Goal: Transaction & Acquisition: Purchase product/service

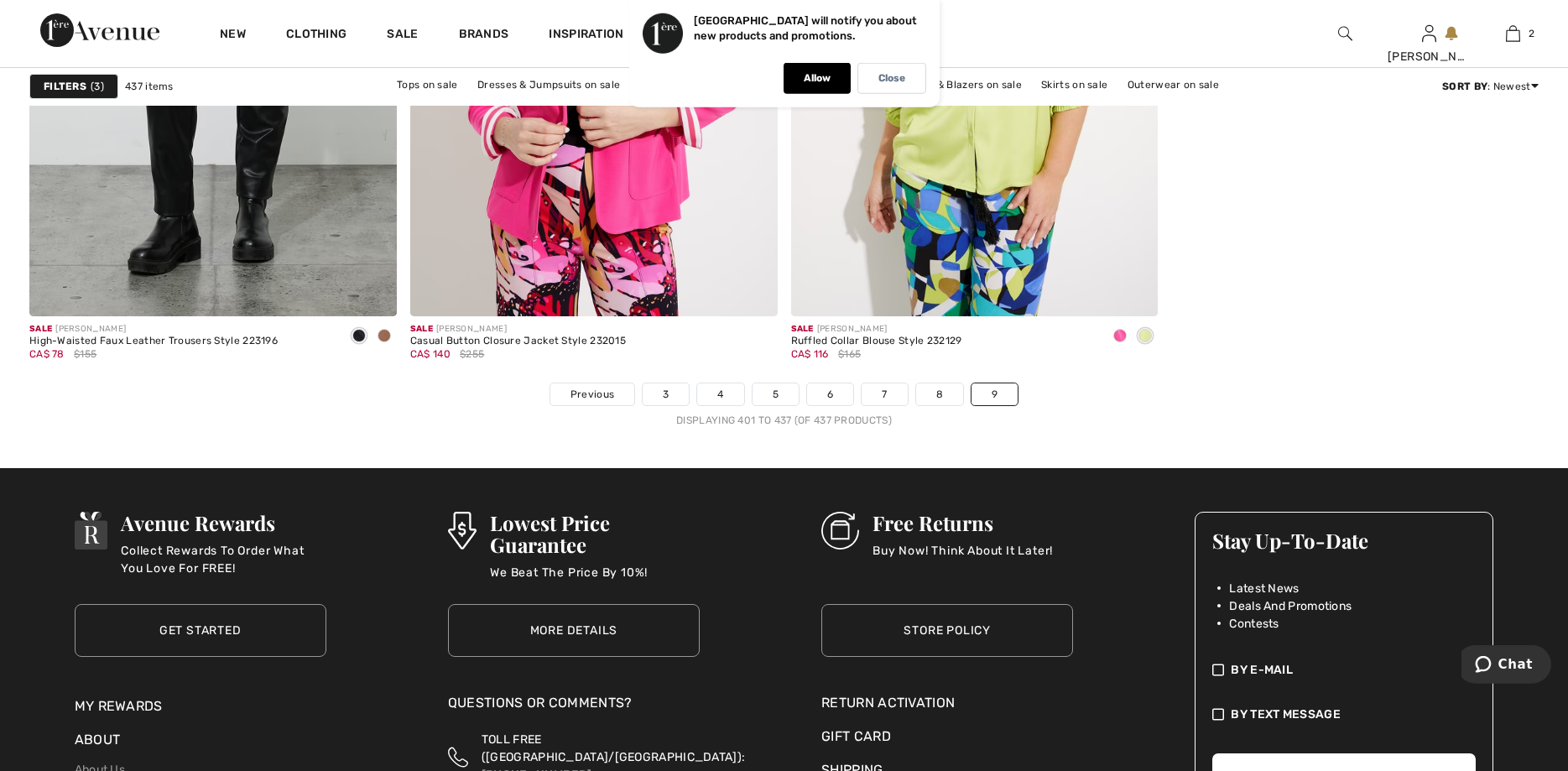
scroll to position [7238, 0]
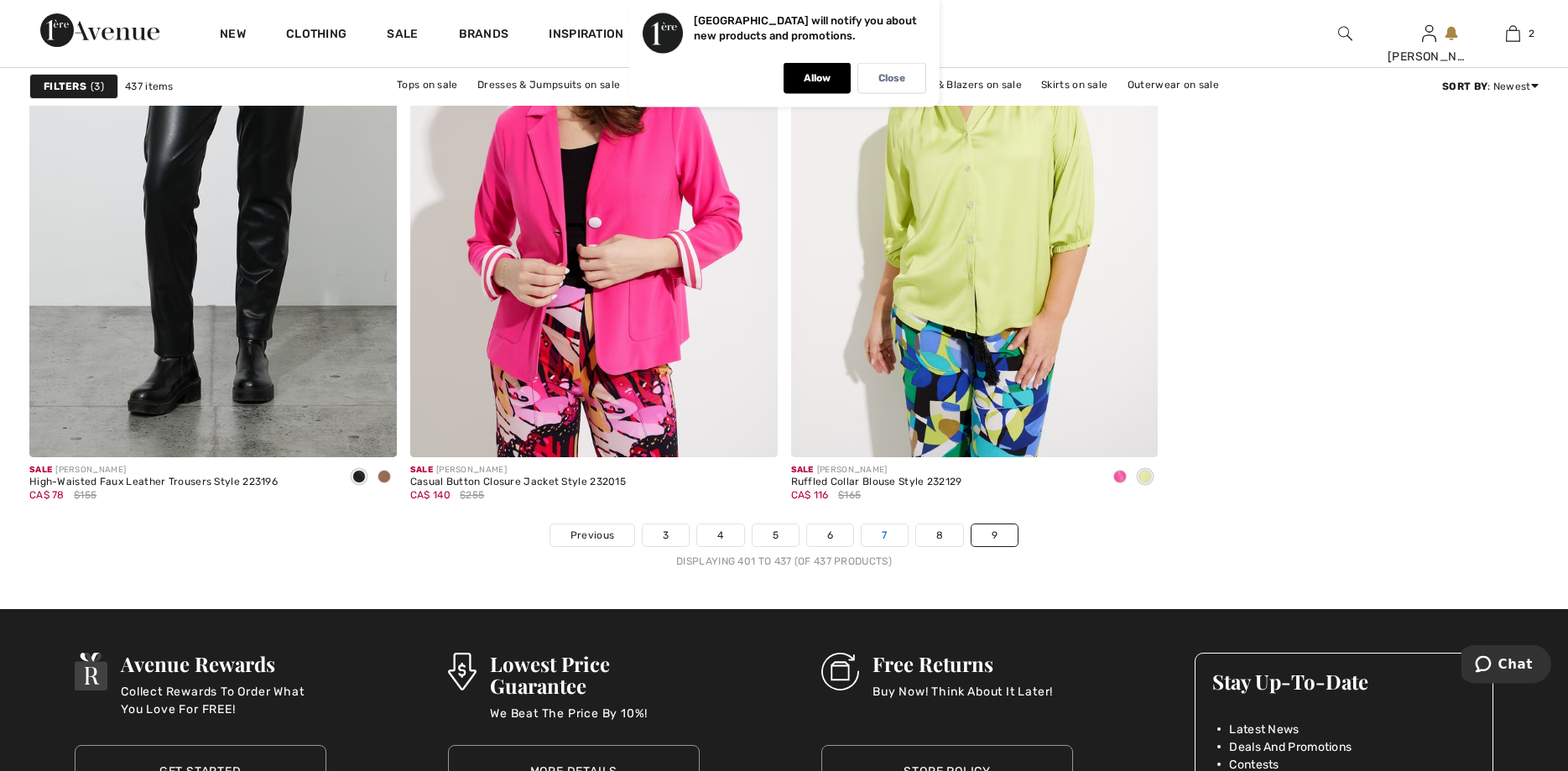
click at [884, 536] on link "7" at bounding box center [884, 535] width 45 height 22
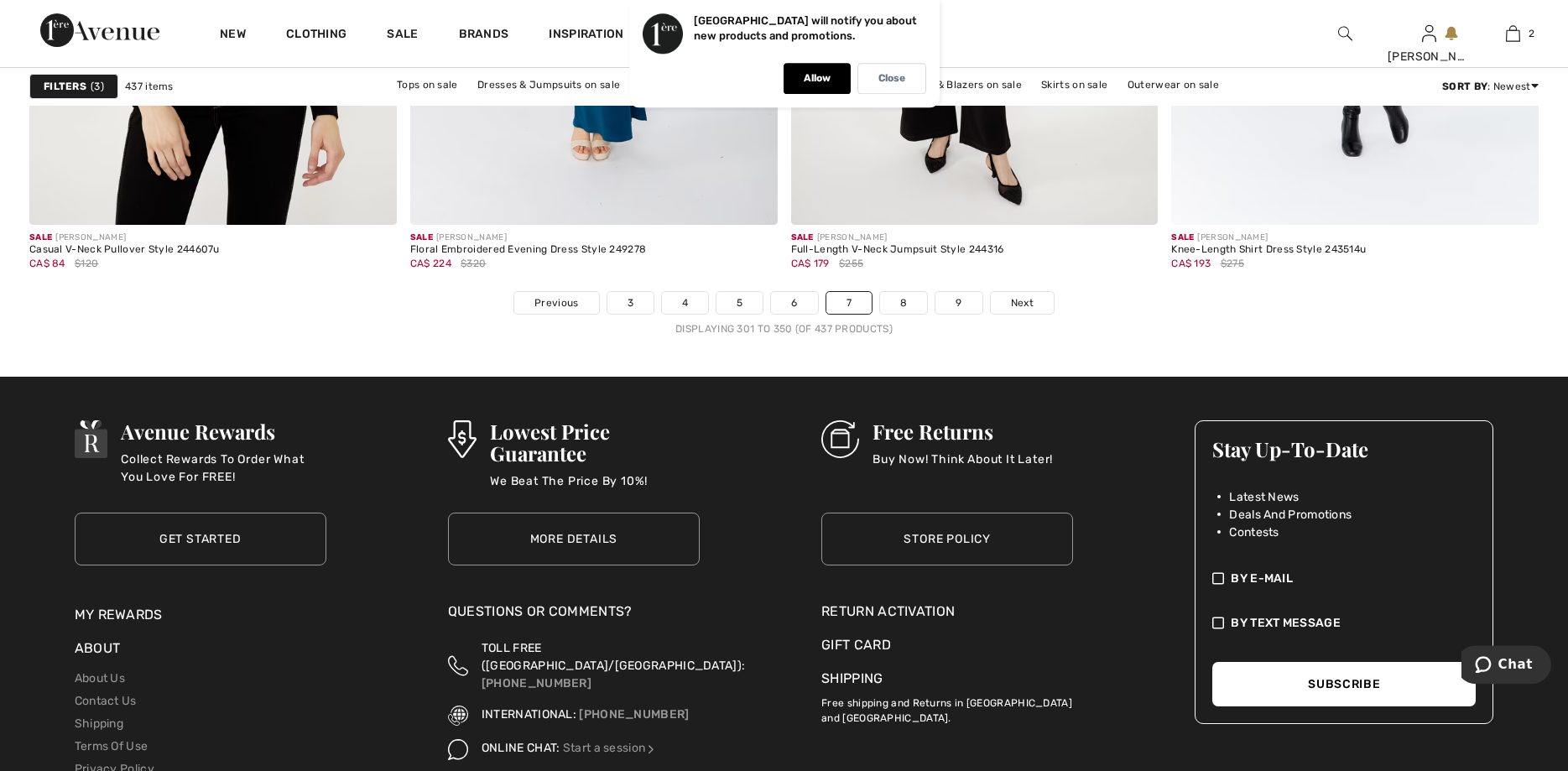
scroll to position [9636, 0]
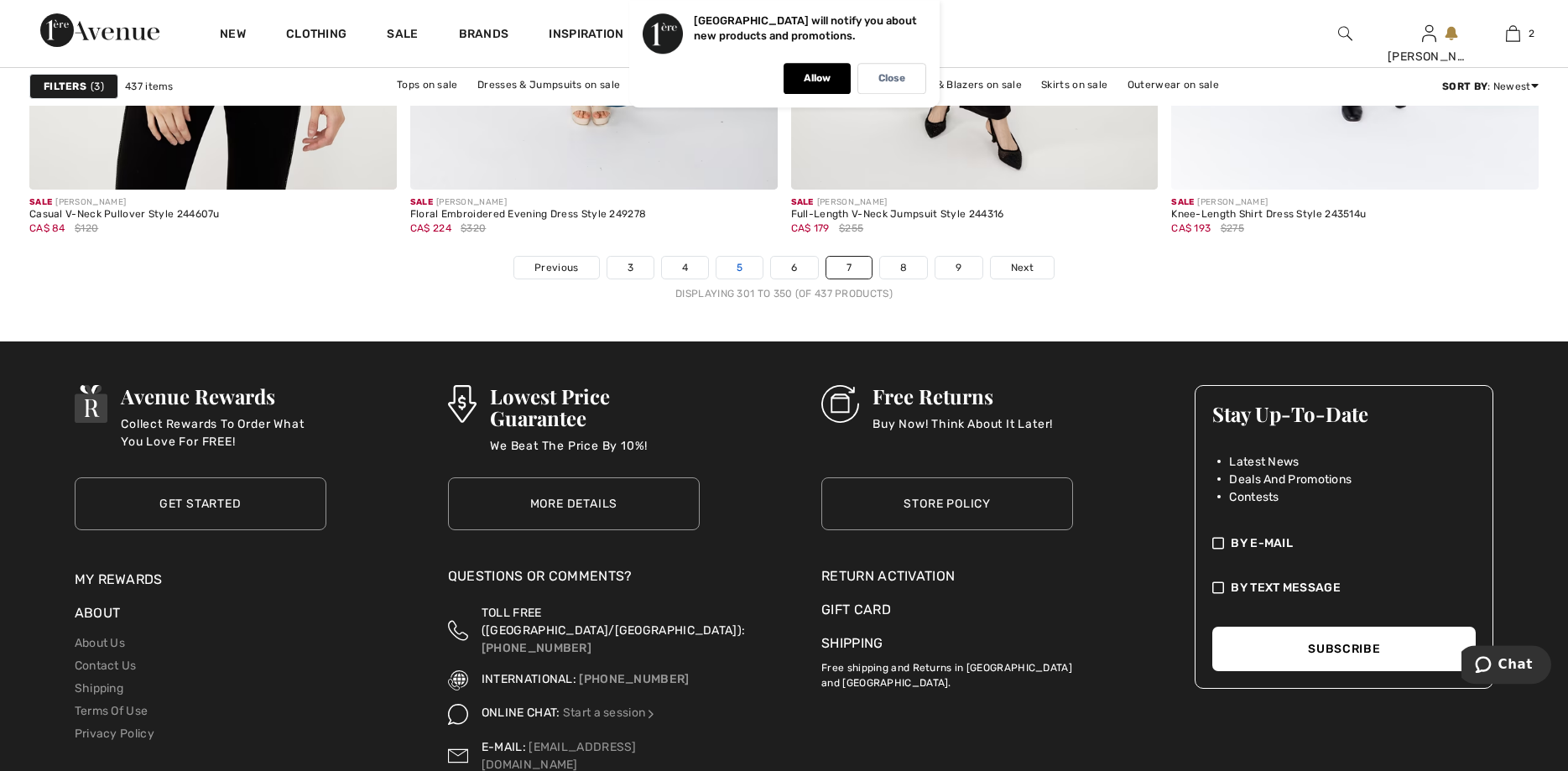
click at [740, 268] on link "5" at bounding box center [739, 267] width 46 height 22
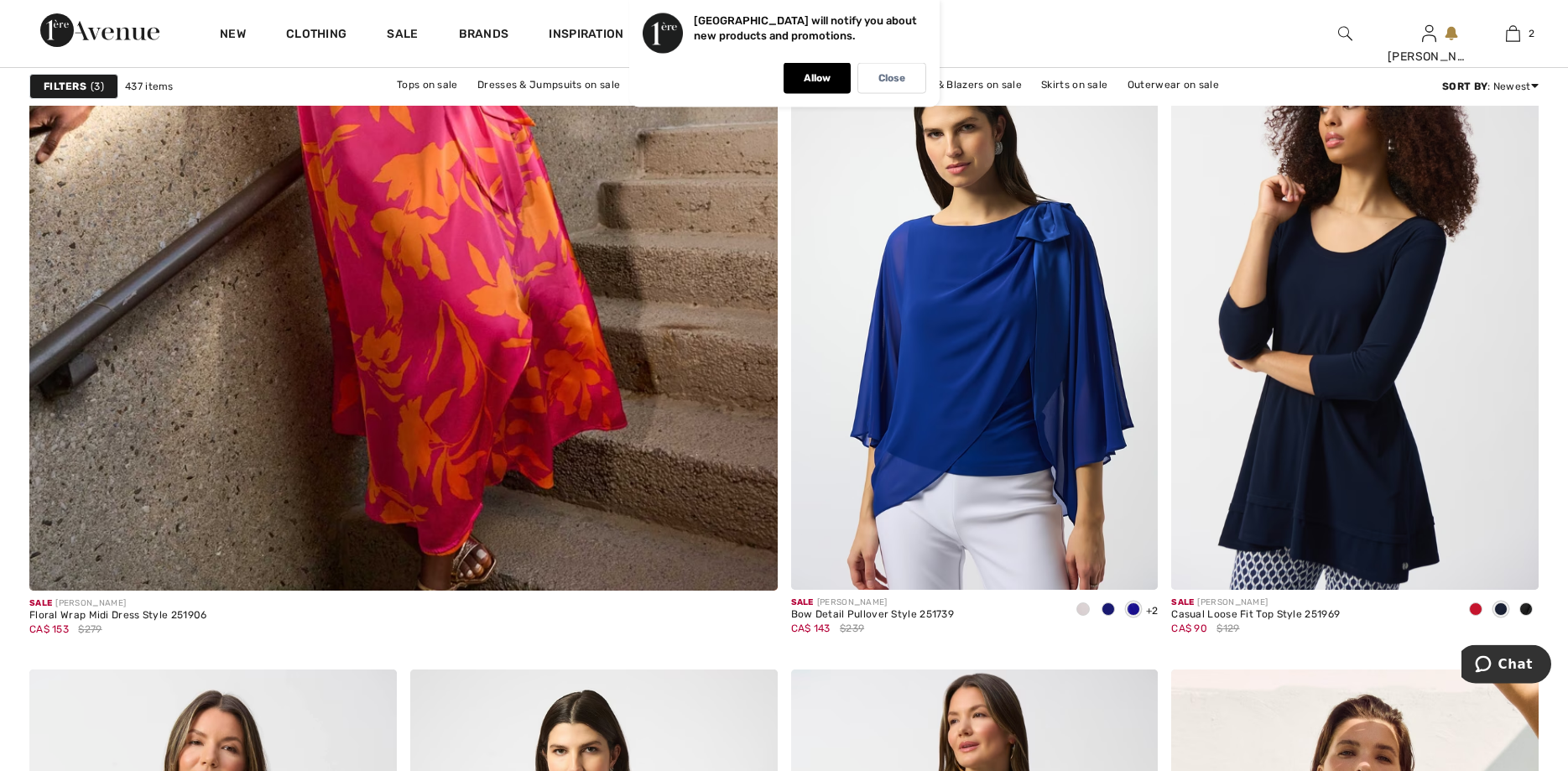
scroll to position [5891, 0]
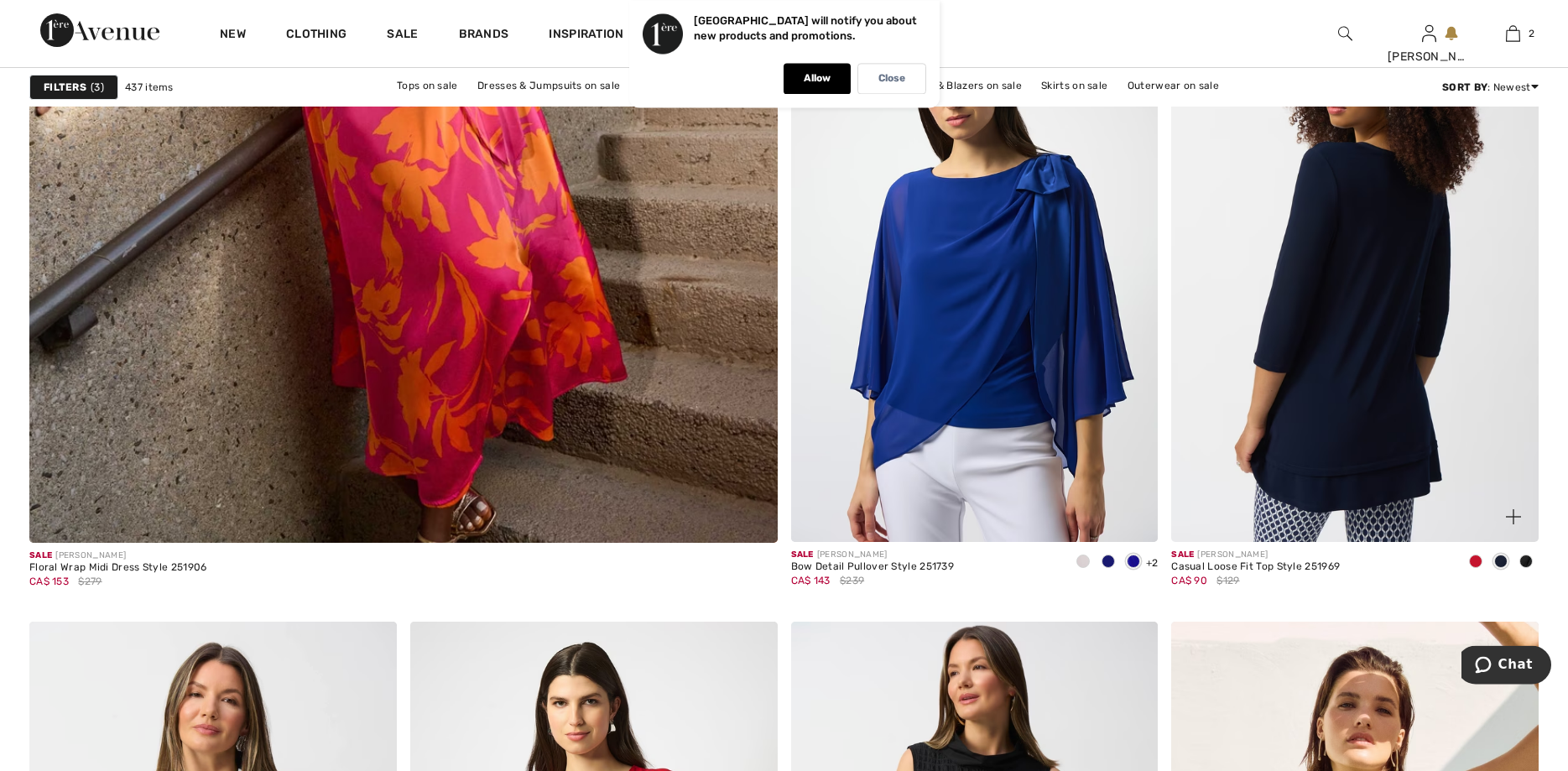
click at [1360, 425] on img at bounding box center [1355, 267] width 367 height 552
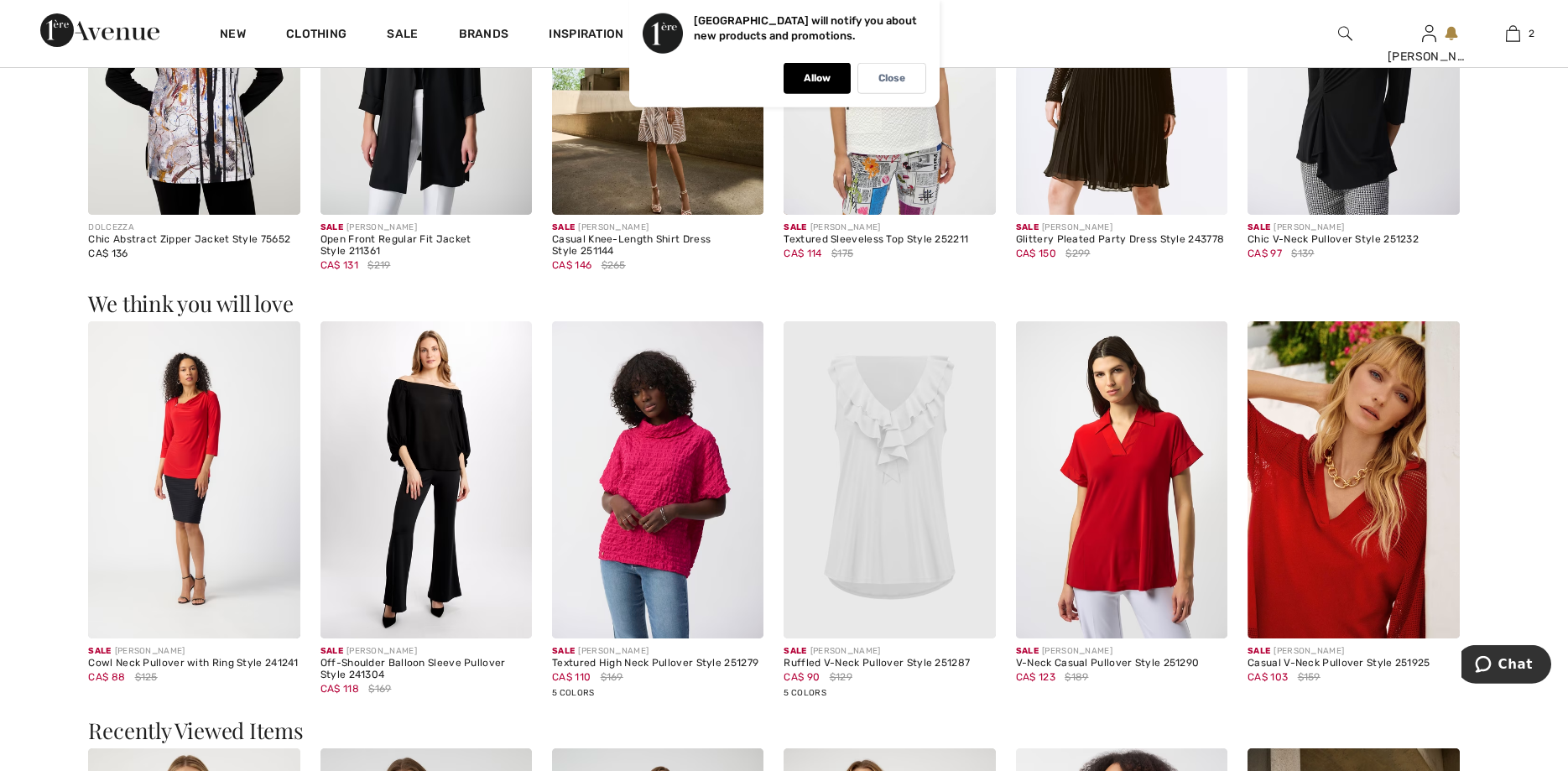
scroll to position [1788, 0]
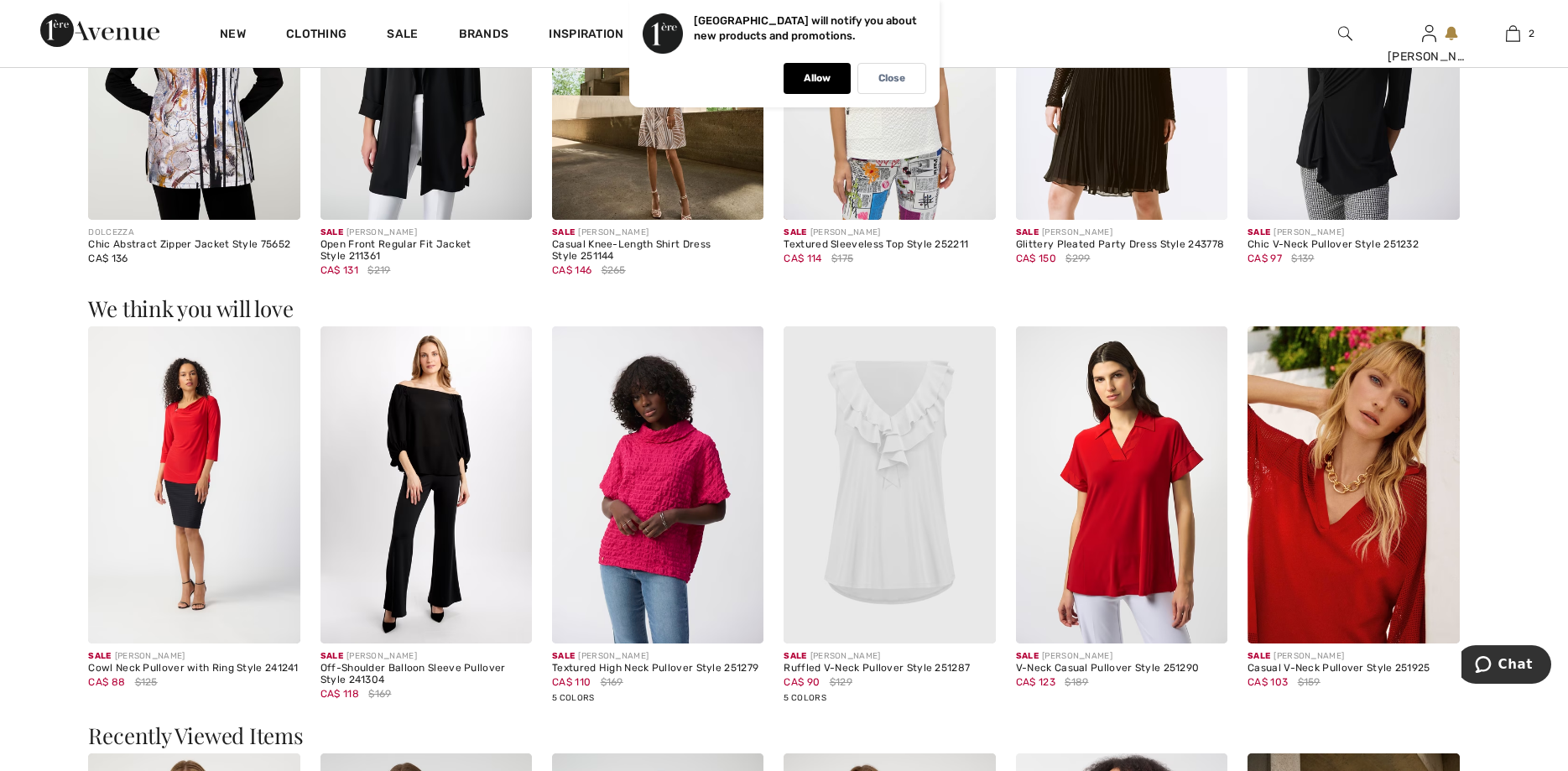
click at [1340, 600] on img at bounding box center [1354, 486] width 212 height 319
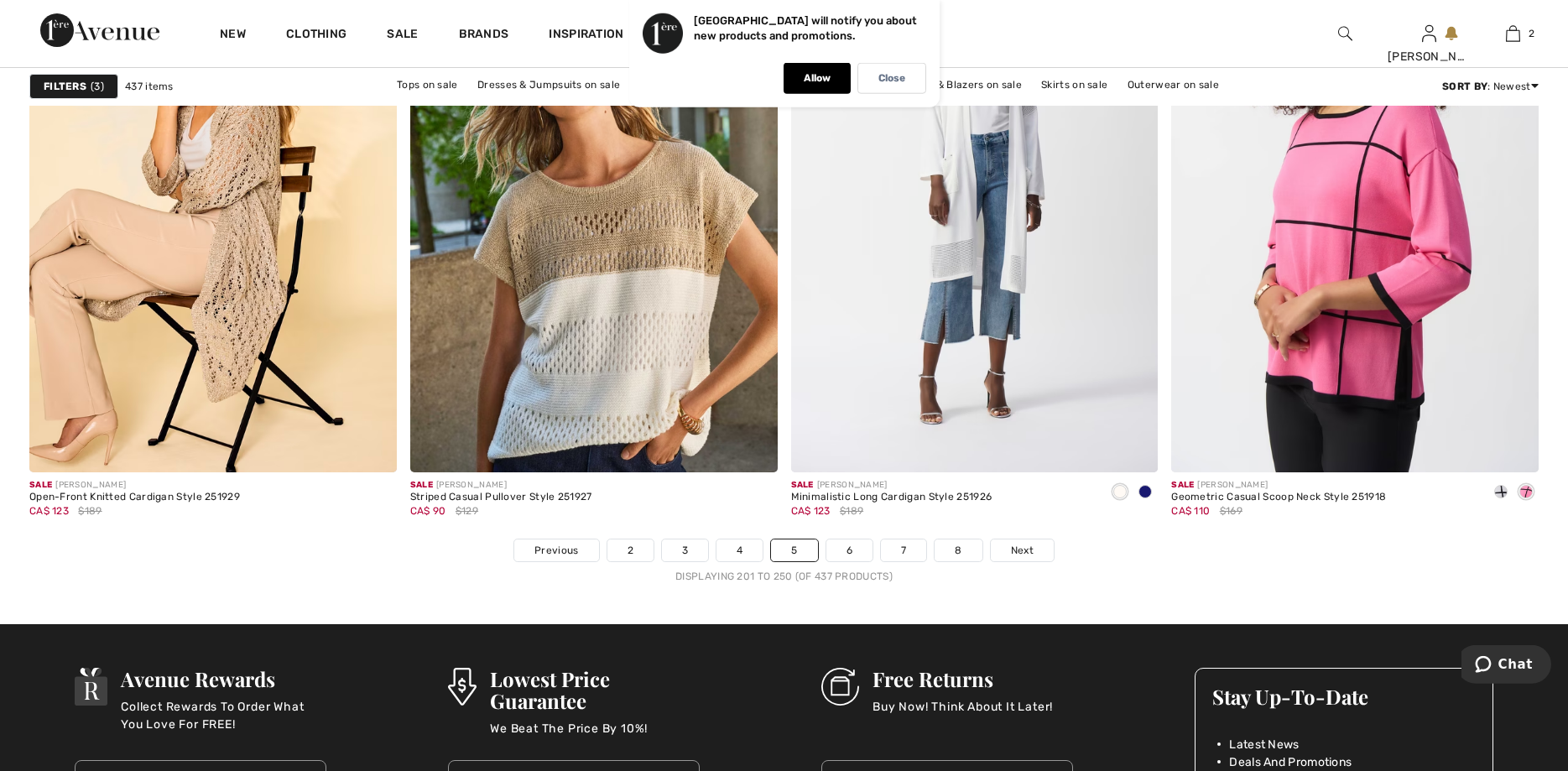
scroll to position [9318, 0]
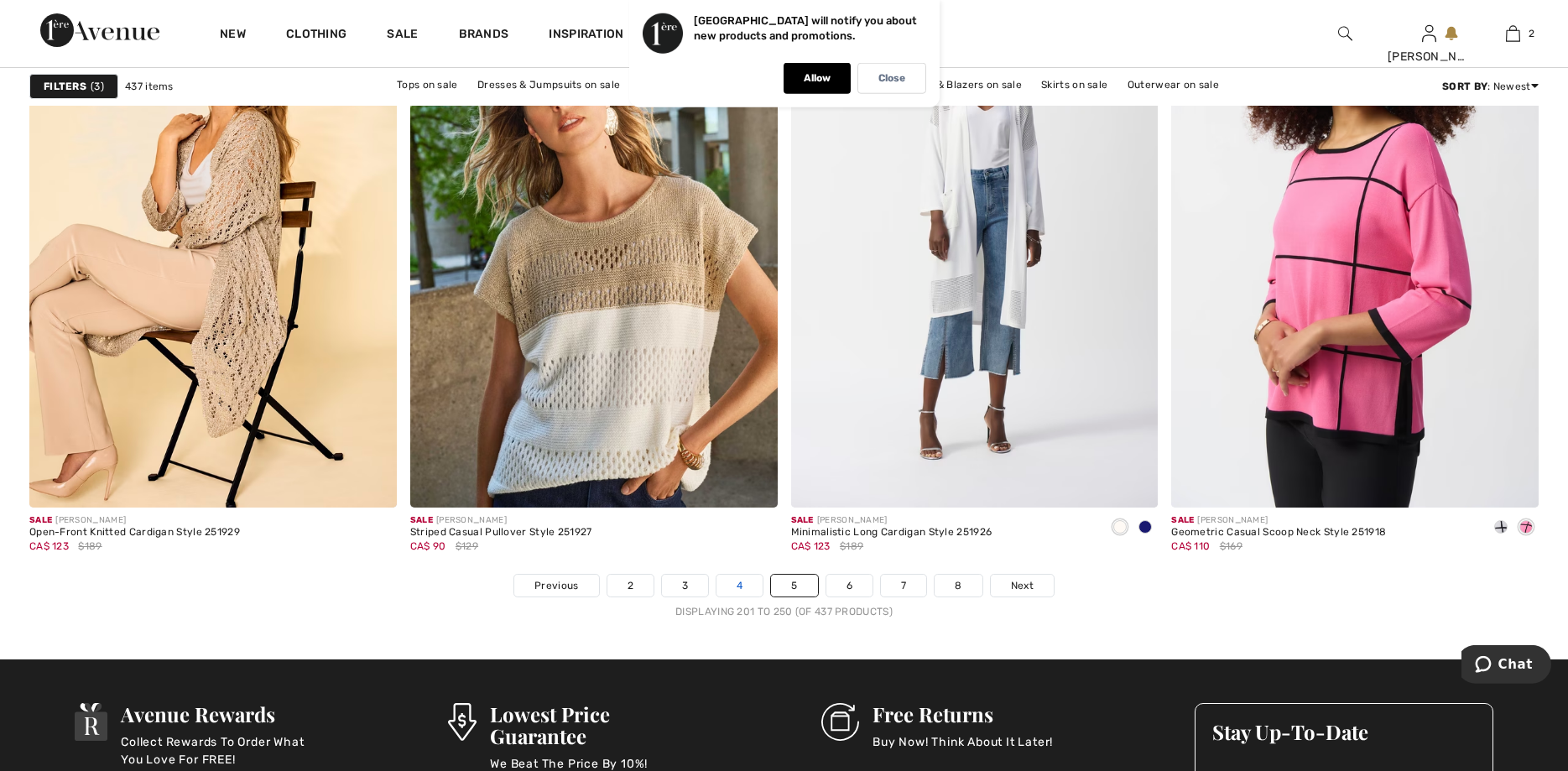
click at [739, 585] on link "4" at bounding box center [739, 586] width 46 height 22
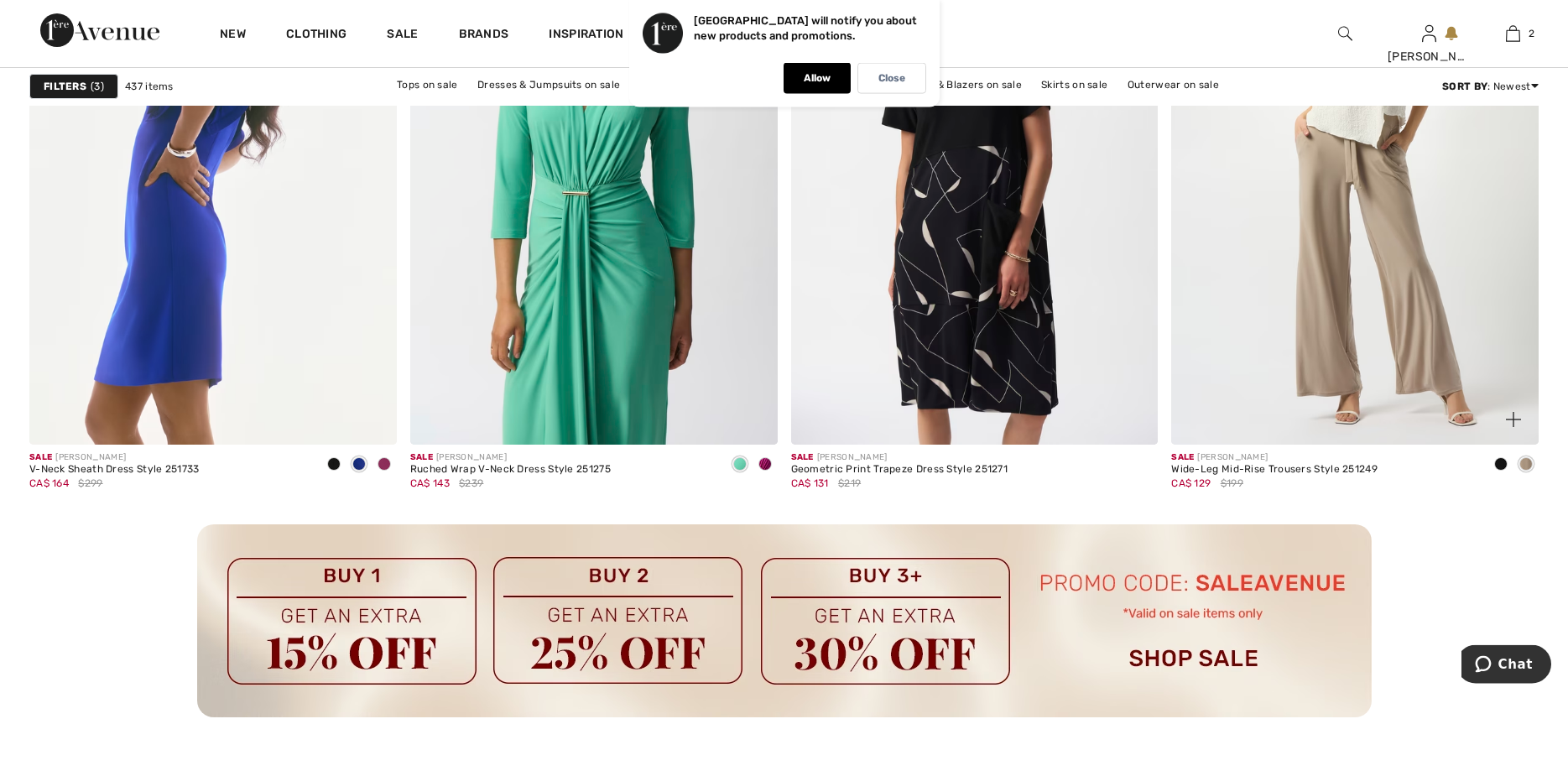
scroll to position [2309, 0]
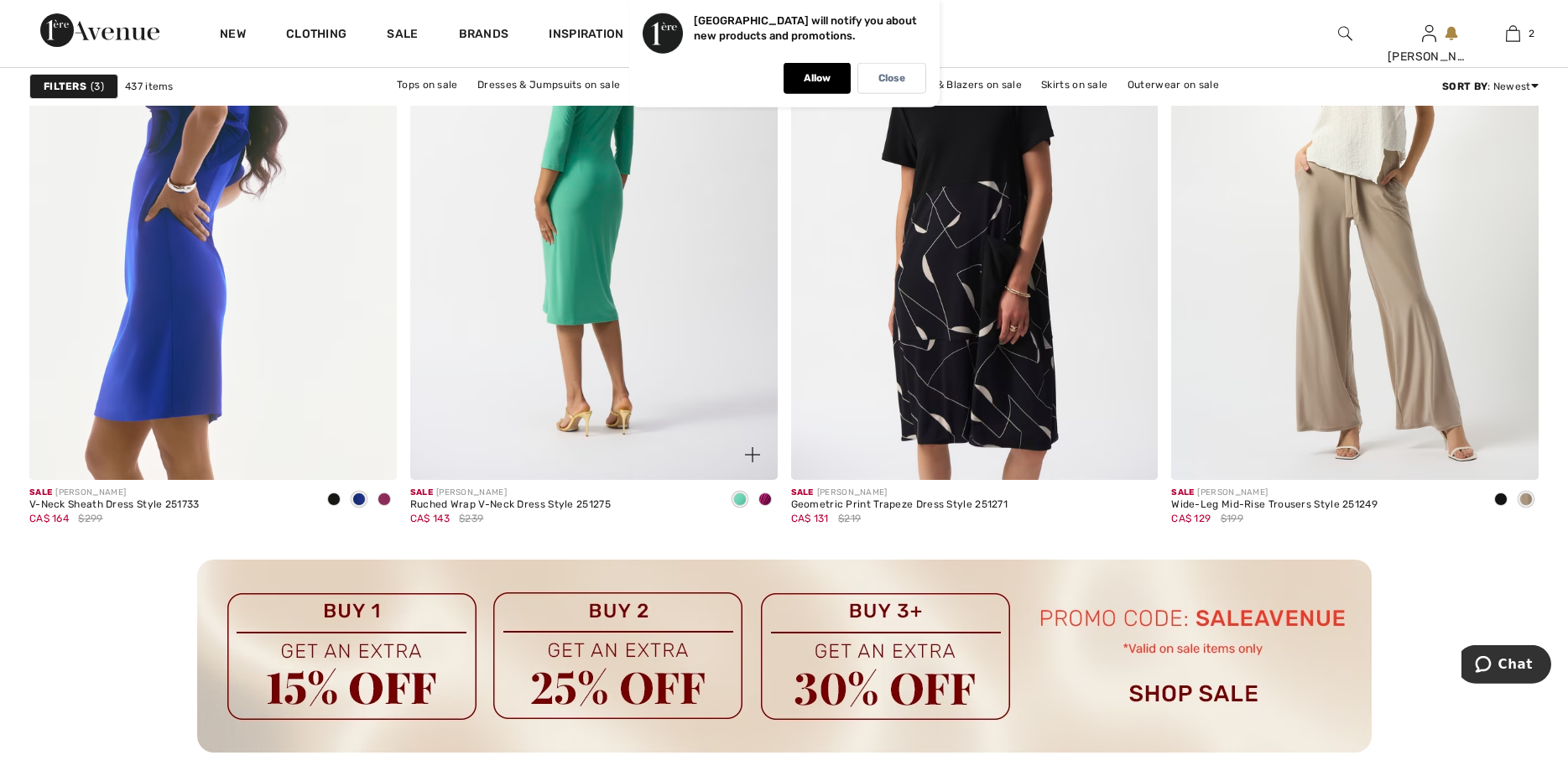
click at [616, 302] on img at bounding box center [594, 205] width 367 height 552
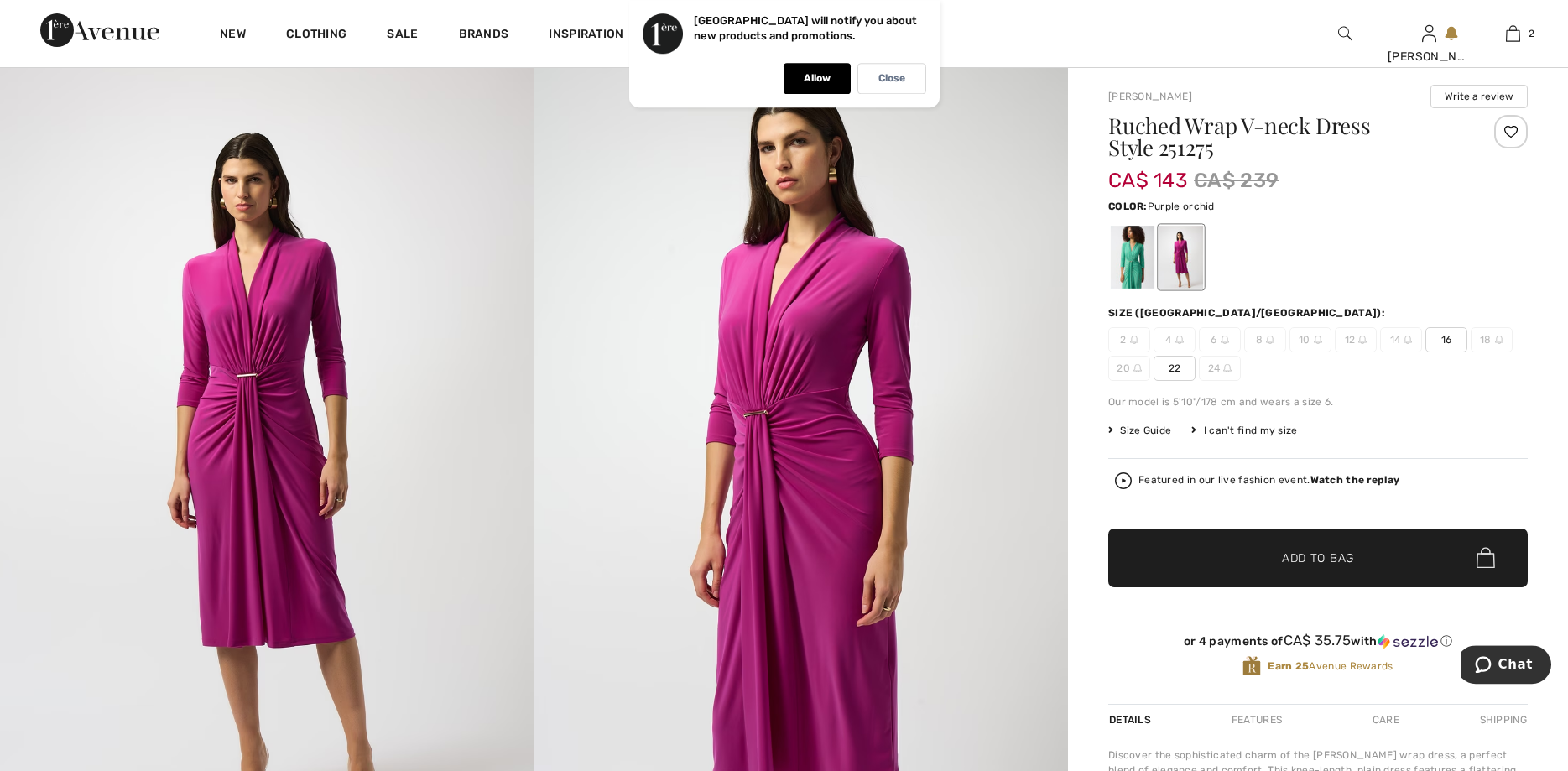
scroll to position [168, 0]
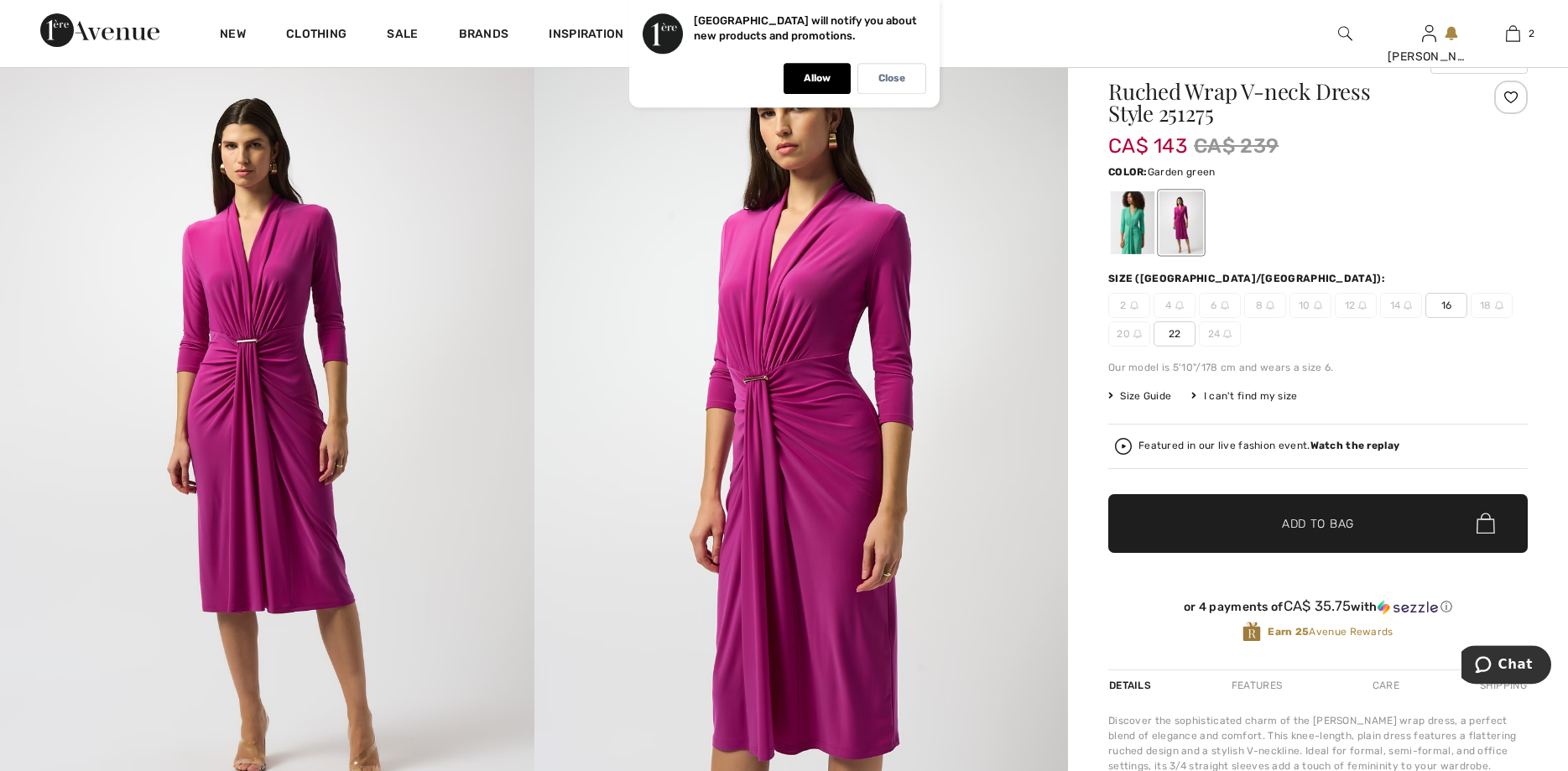
click at [1117, 217] on div at bounding box center [1132, 222] width 44 height 63
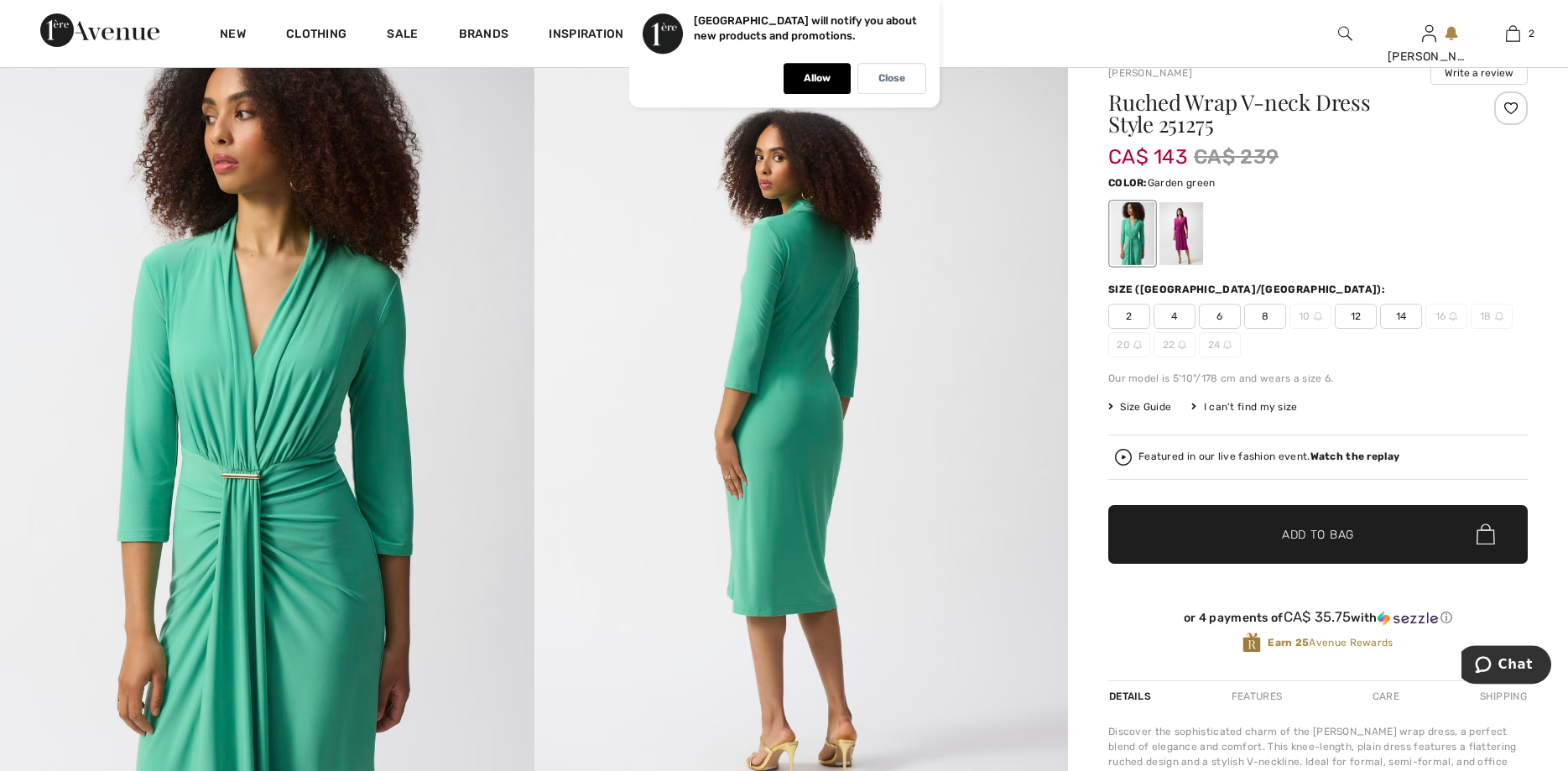
scroll to position [68, 0]
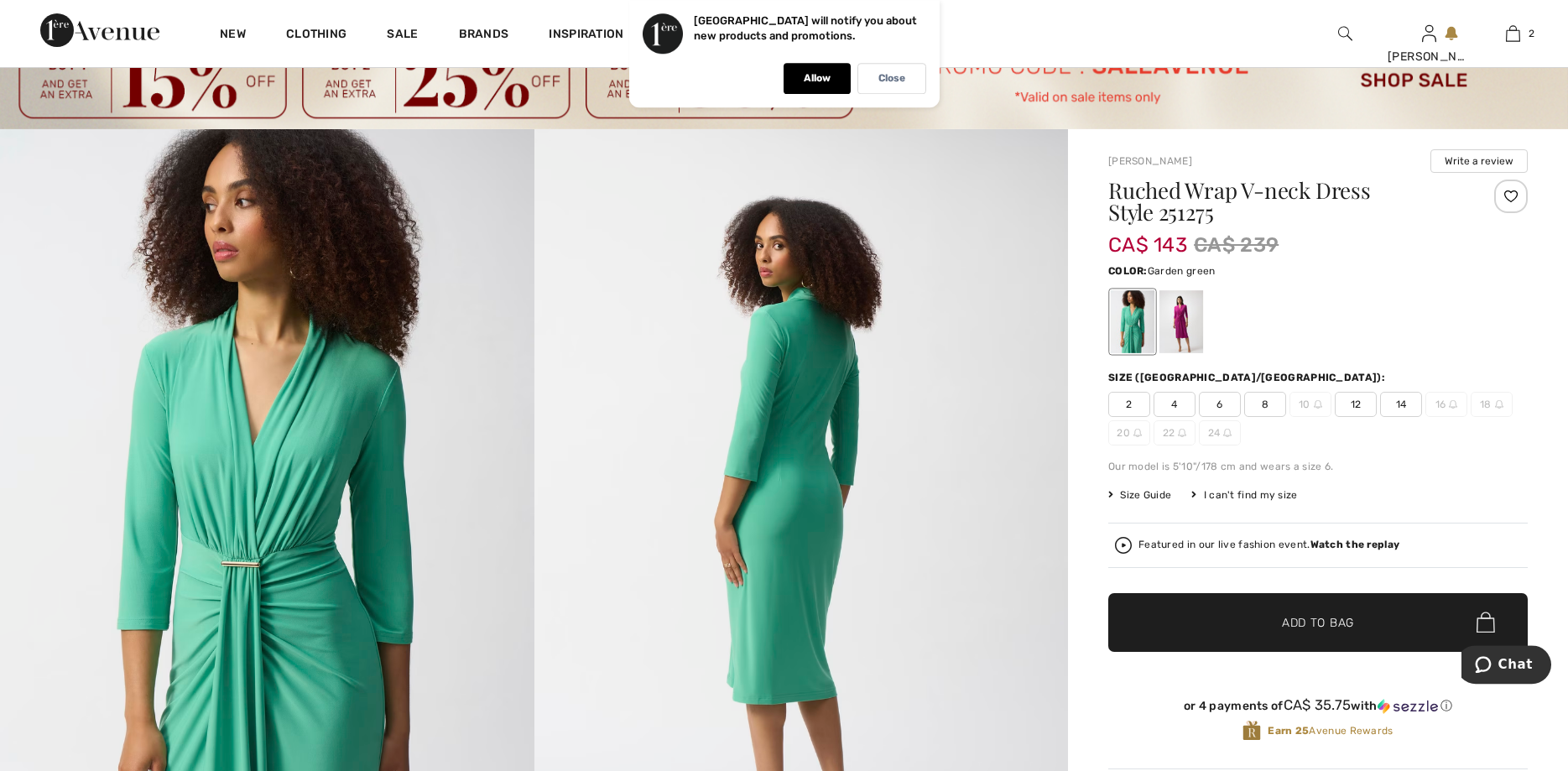
click at [1396, 401] on span "14" at bounding box center [1401, 404] width 42 height 25
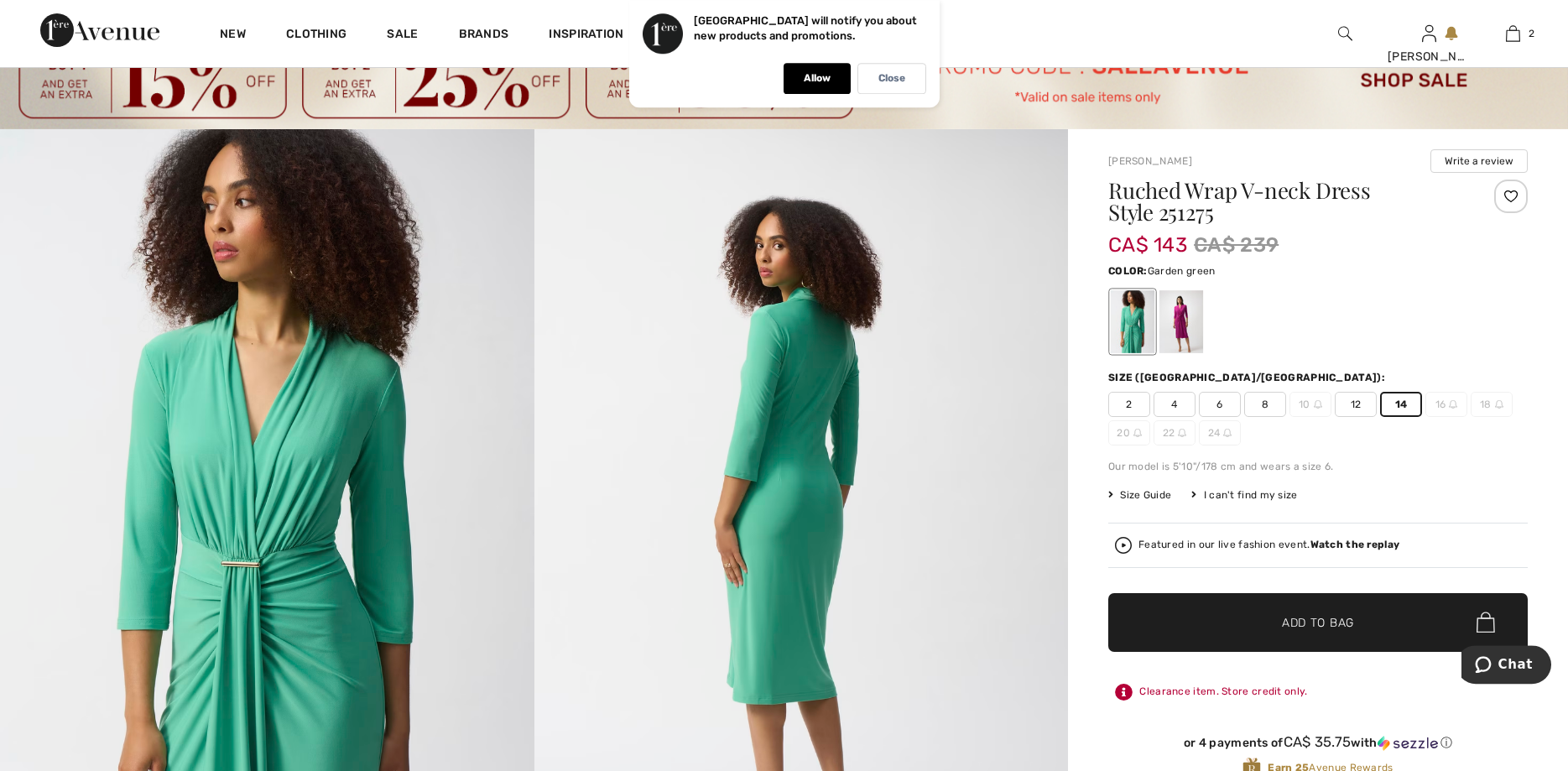
click at [1286, 625] on span "Add to Bag" at bounding box center [1318, 622] width 72 height 18
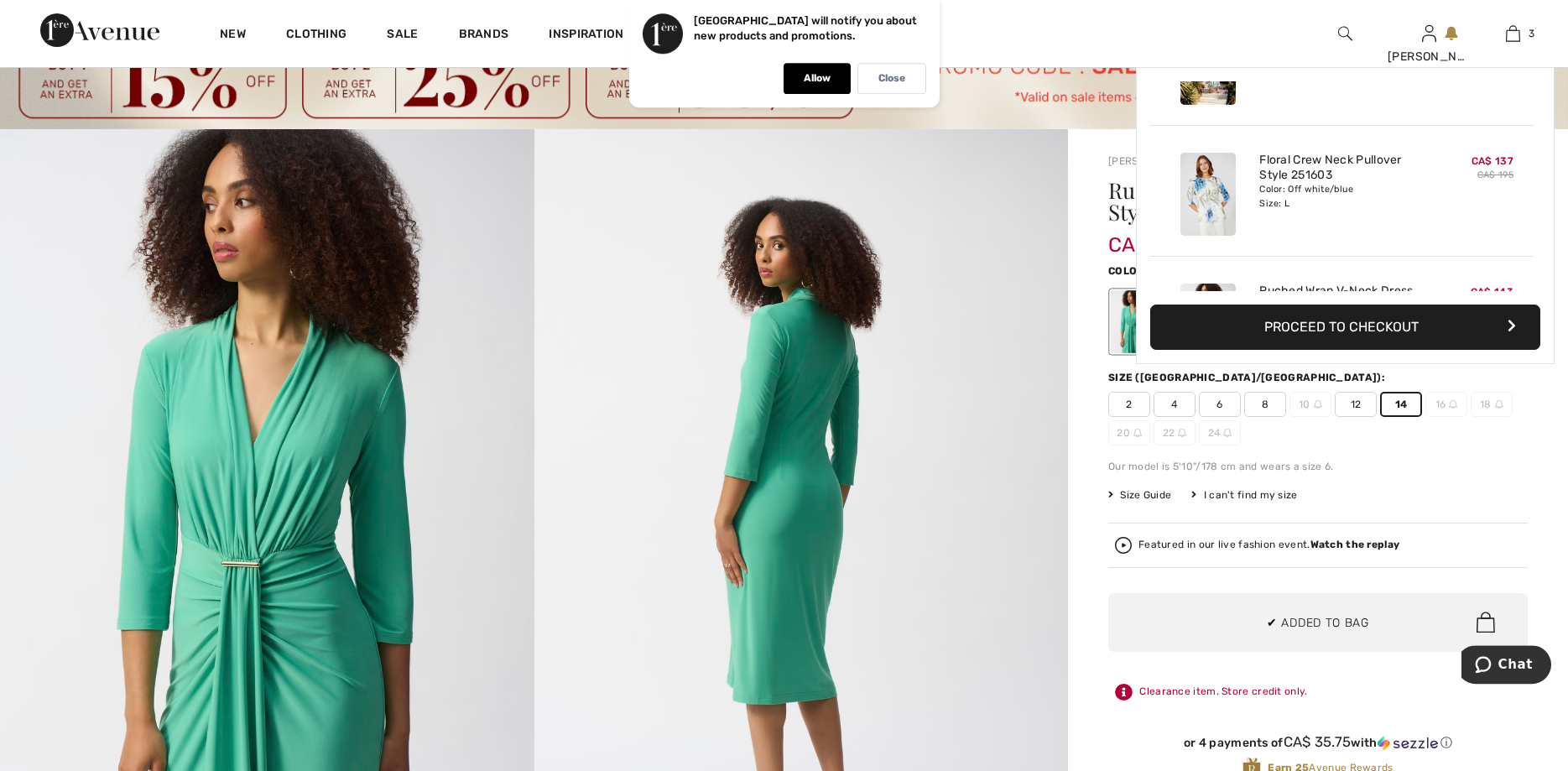
scroll to position [183, 0]
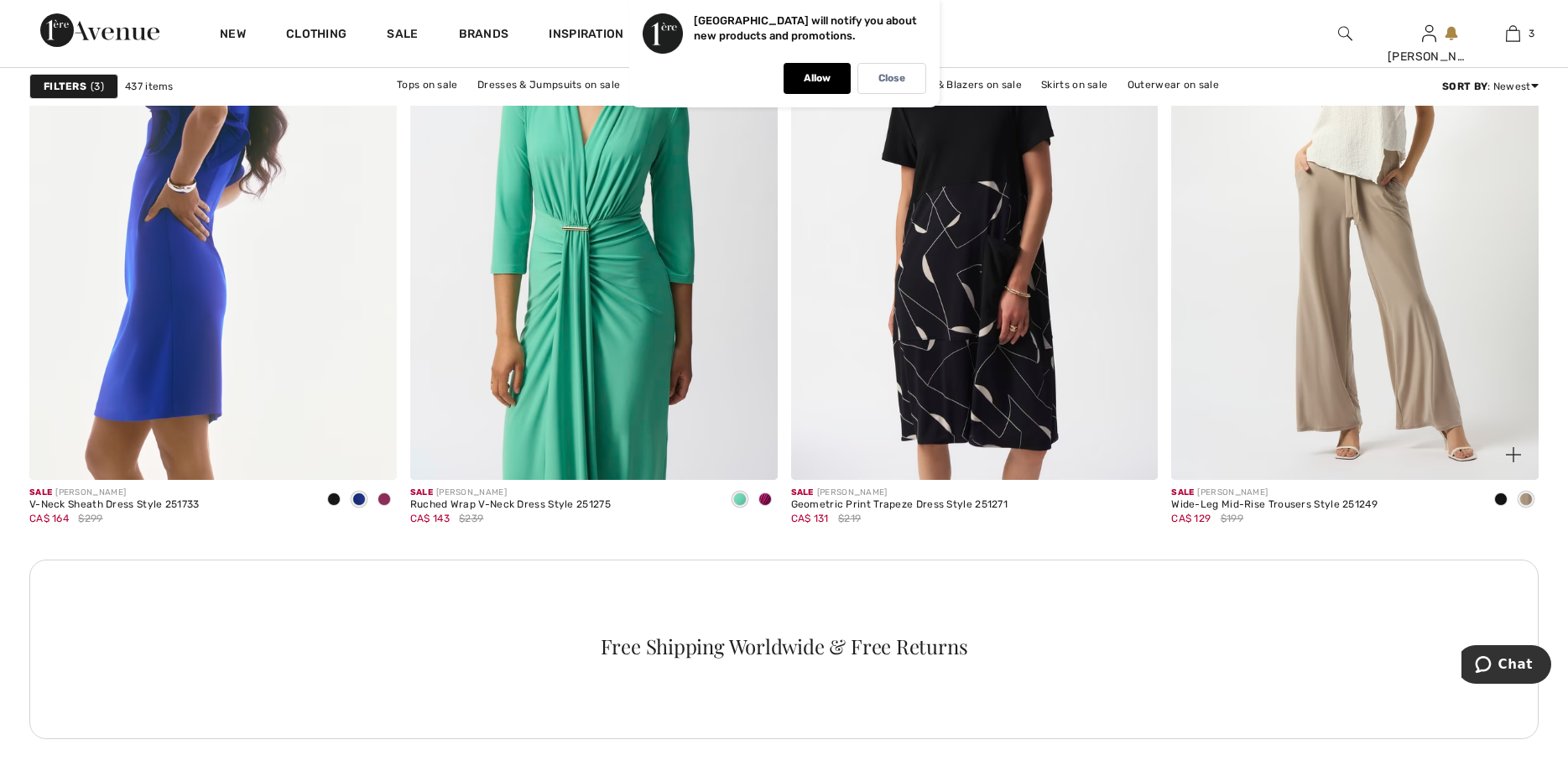
scroll to position [2309, 0]
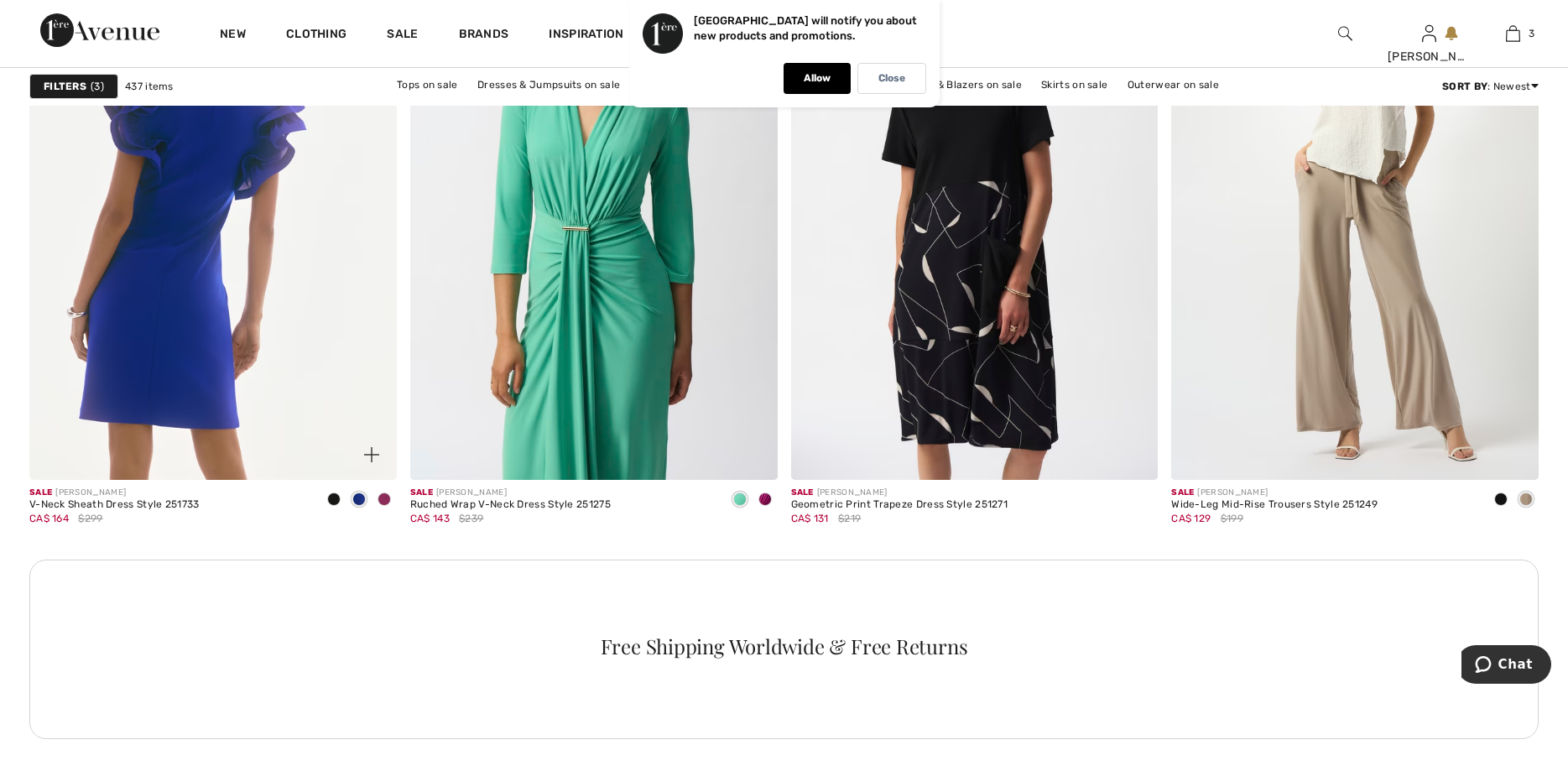
click at [177, 335] on img at bounding box center [213, 205] width 367 height 552
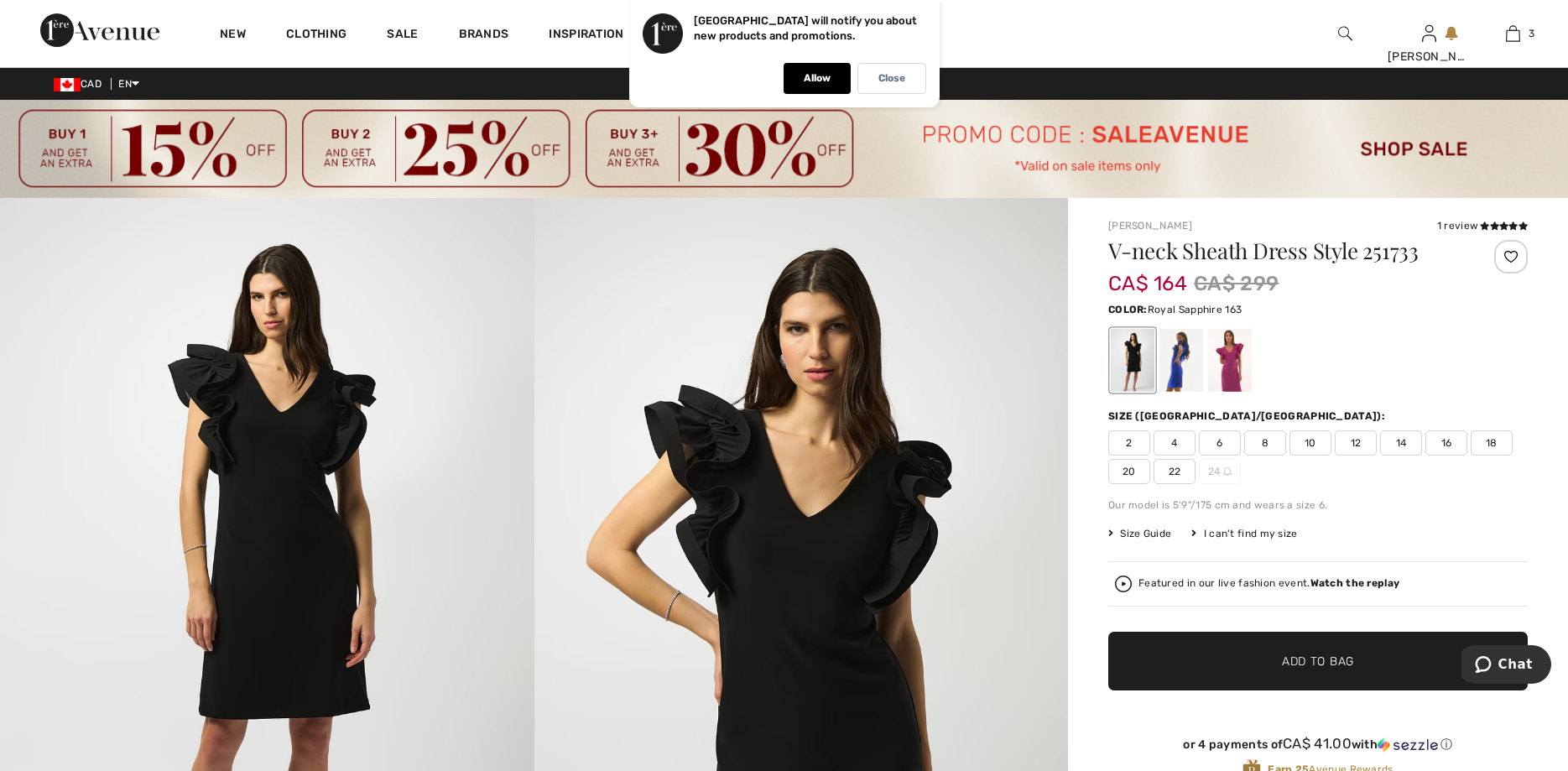
click at [1181, 381] on div at bounding box center [1181, 360] width 44 height 63
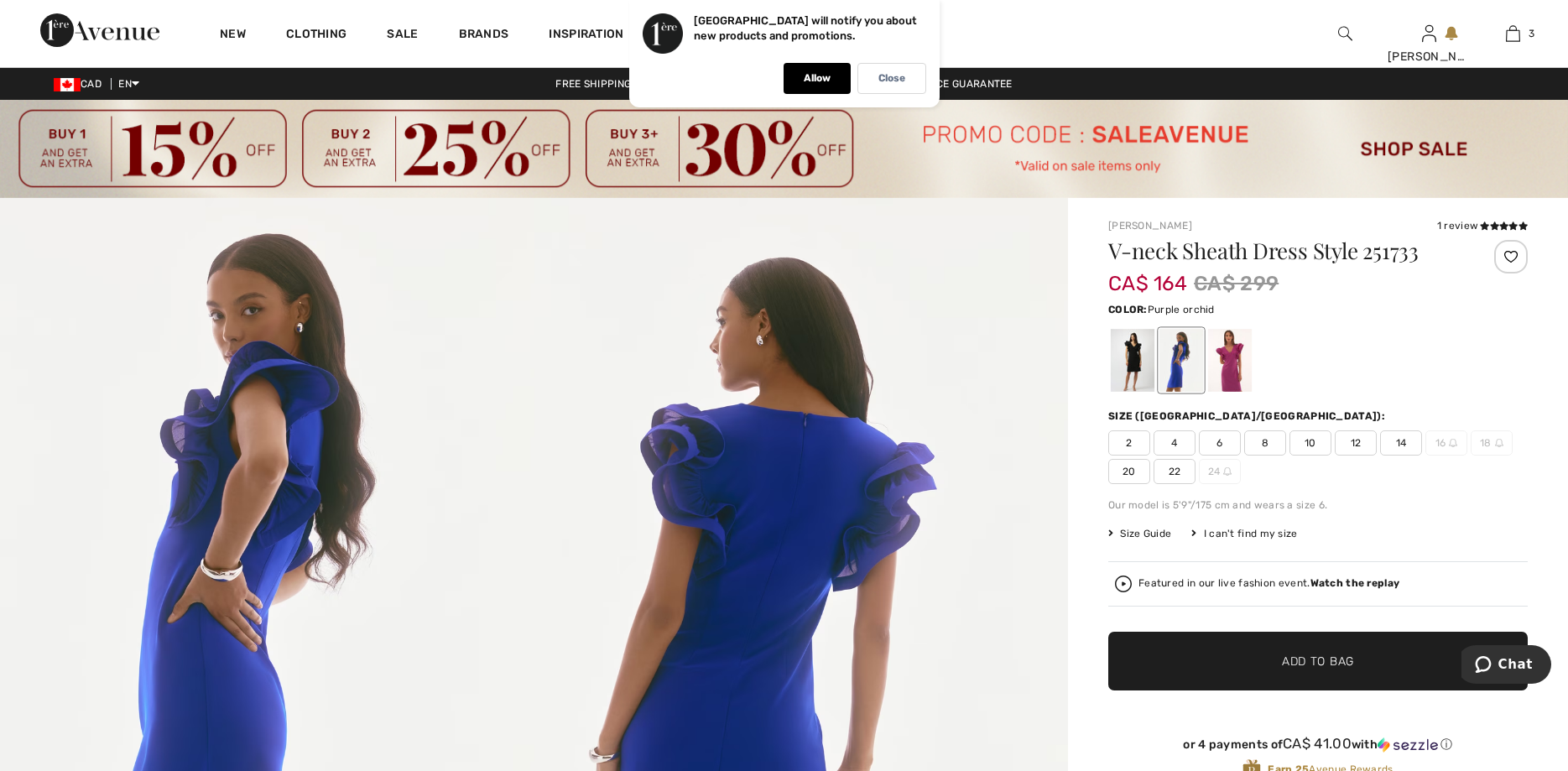
click at [1234, 369] on div at bounding box center [1230, 360] width 44 height 63
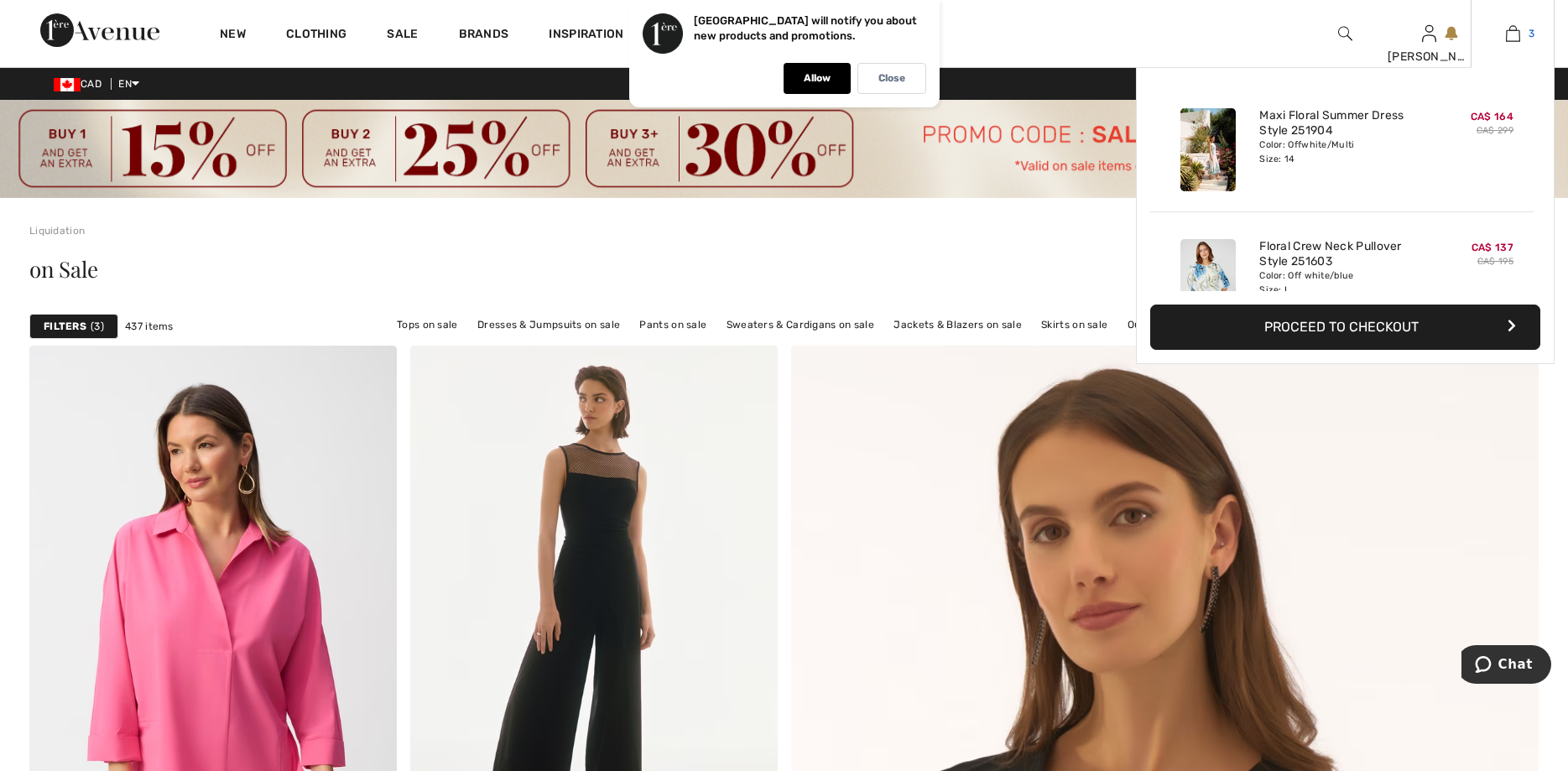
click at [1517, 33] on img at bounding box center [1513, 34] width 14 height 21
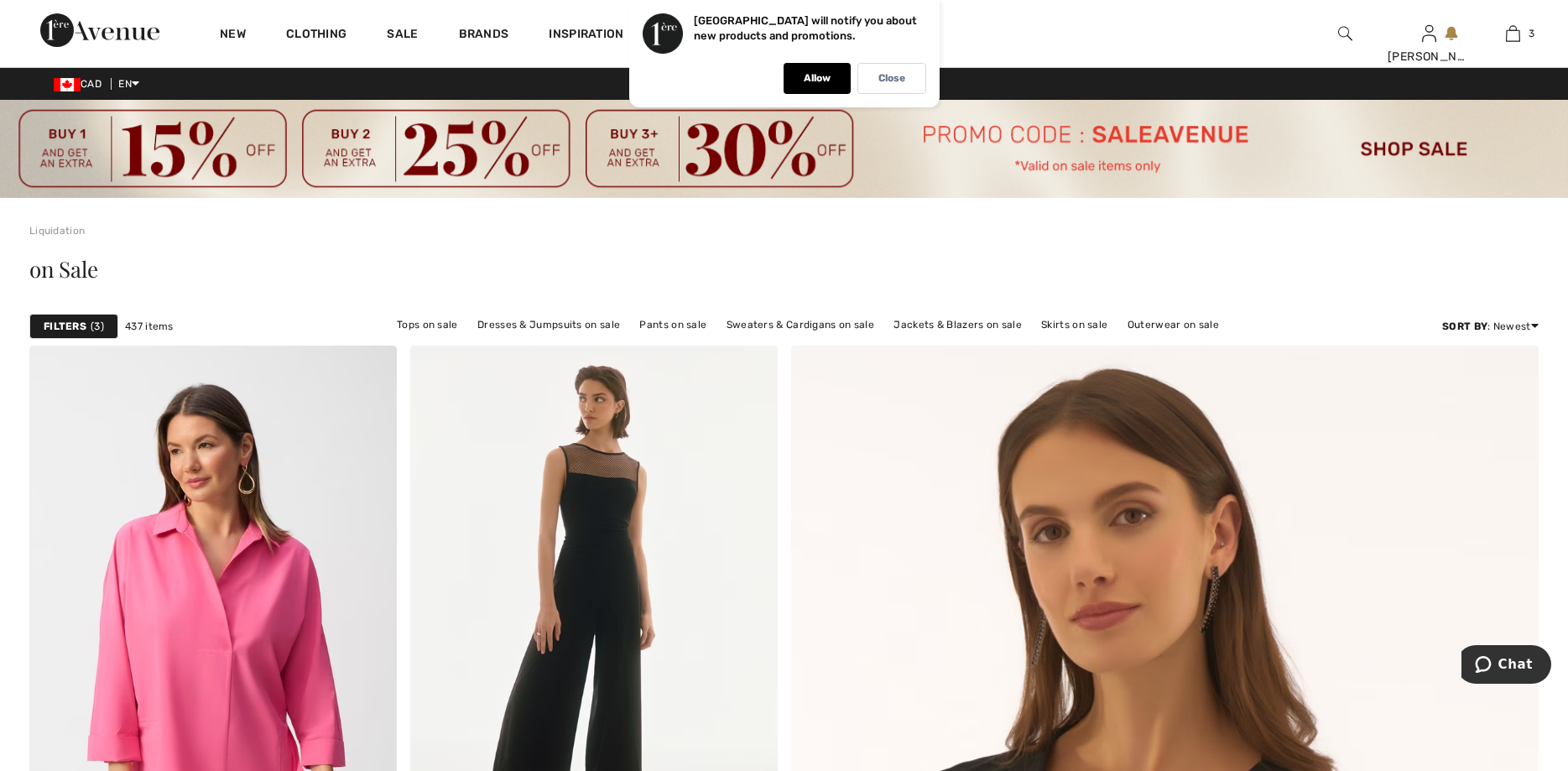
click at [69, 317] on div "Filters 3" at bounding box center [73, 326] width 89 height 25
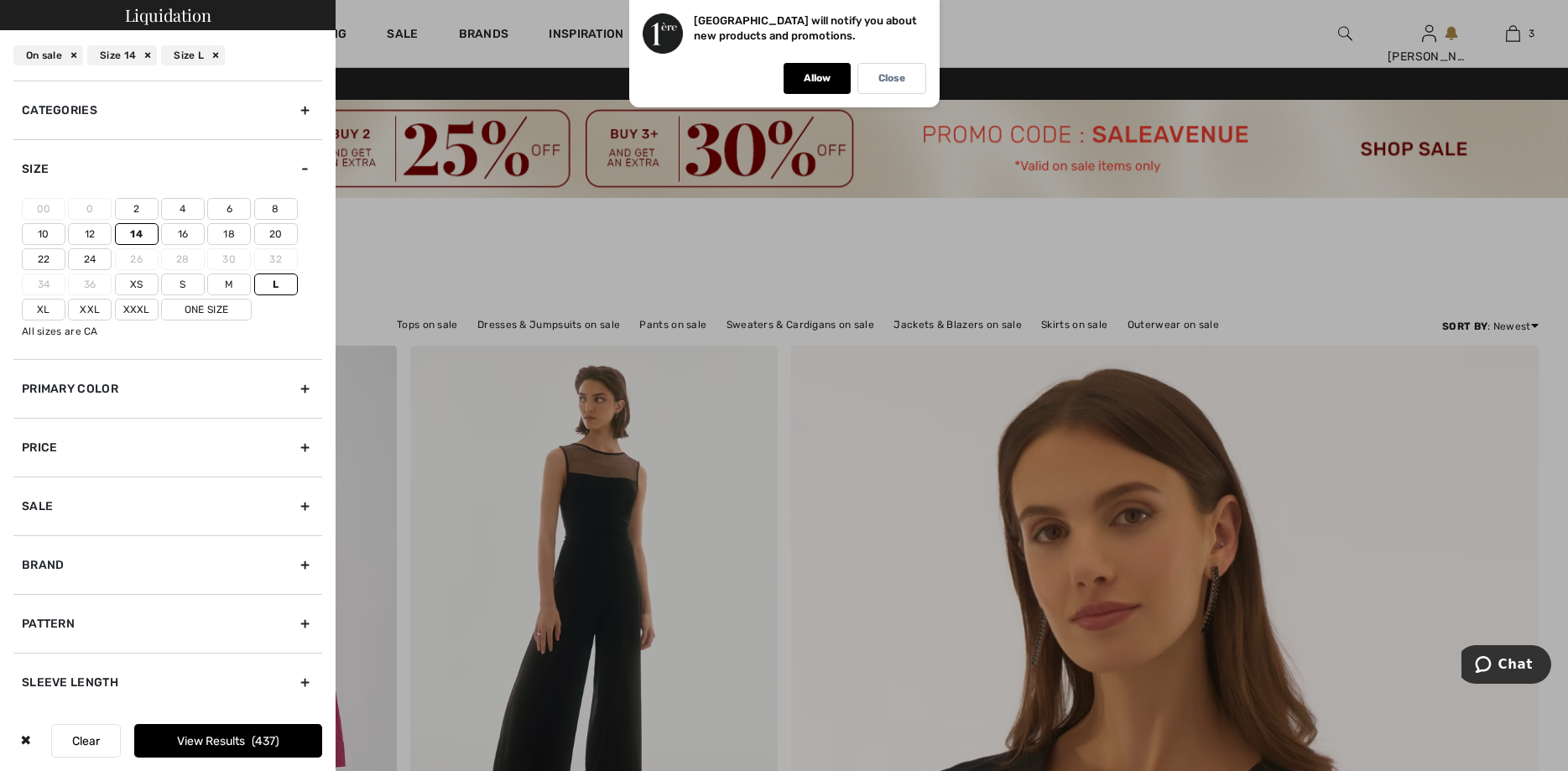
click at [305, 381] on div "Primary Color" at bounding box center [168, 388] width 309 height 59
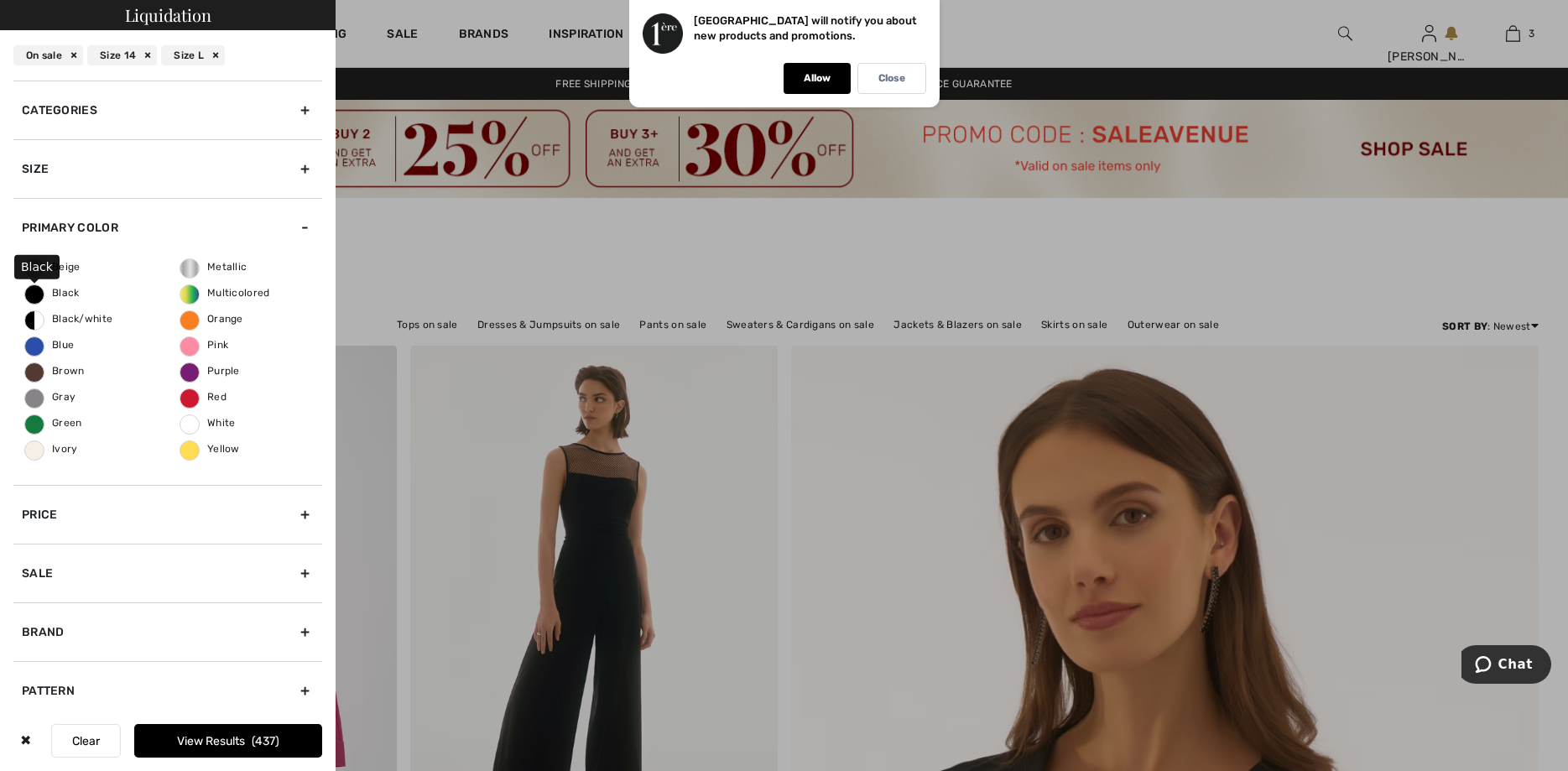
click at [68, 291] on span "Black" at bounding box center [52, 292] width 54 height 12
click at [0, 0] on input "Black" at bounding box center [0, 0] width 0 height 0
click at [109, 121] on div "Categories" at bounding box center [168, 110] width 309 height 59
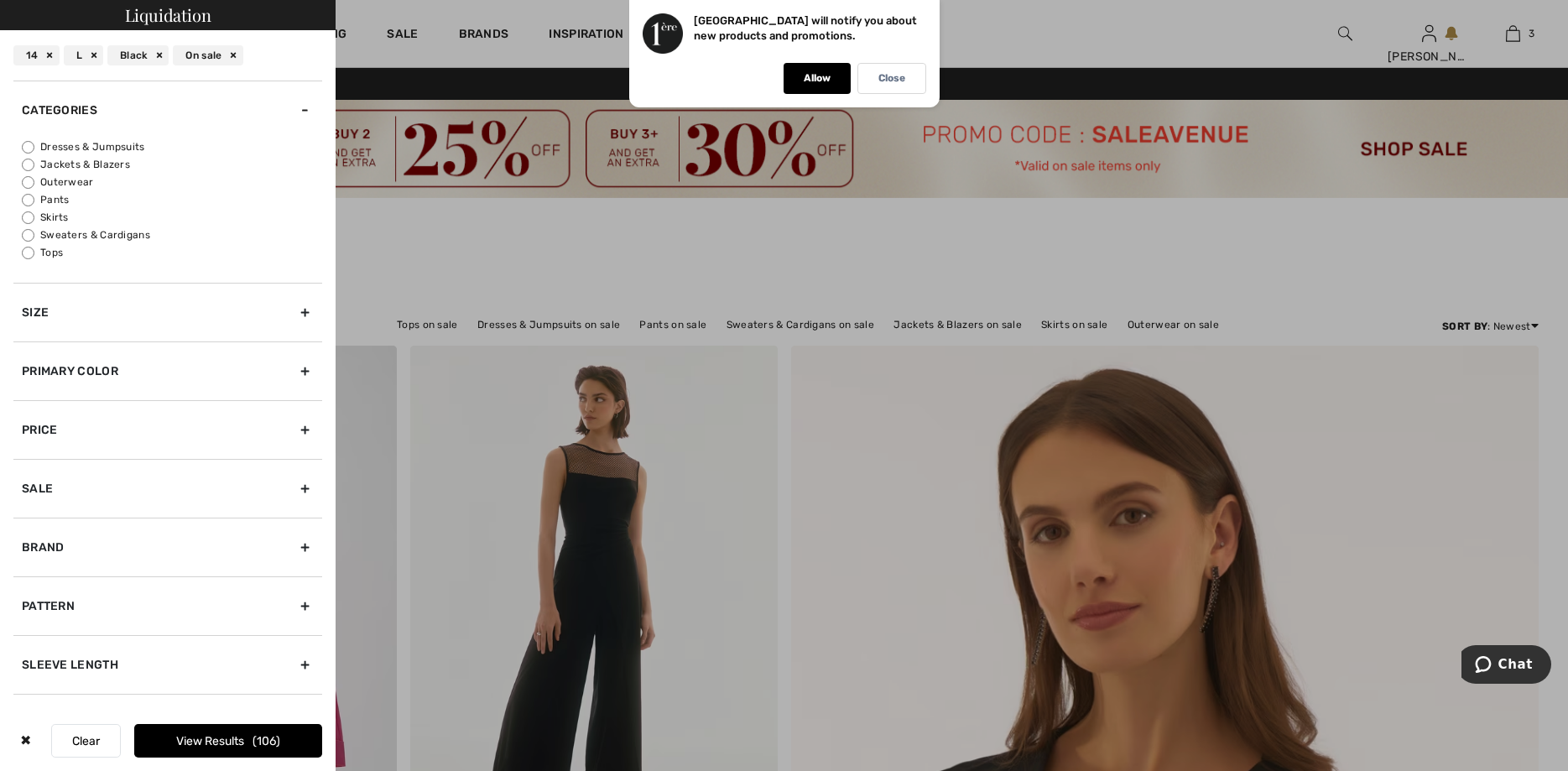
click at [22, 252] on input "Tops" at bounding box center [27, 252] width 12 height 12
radio input "true"
click at [227, 739] on button "View Results 31" at bounding box center [228, 741] width 188 height 34
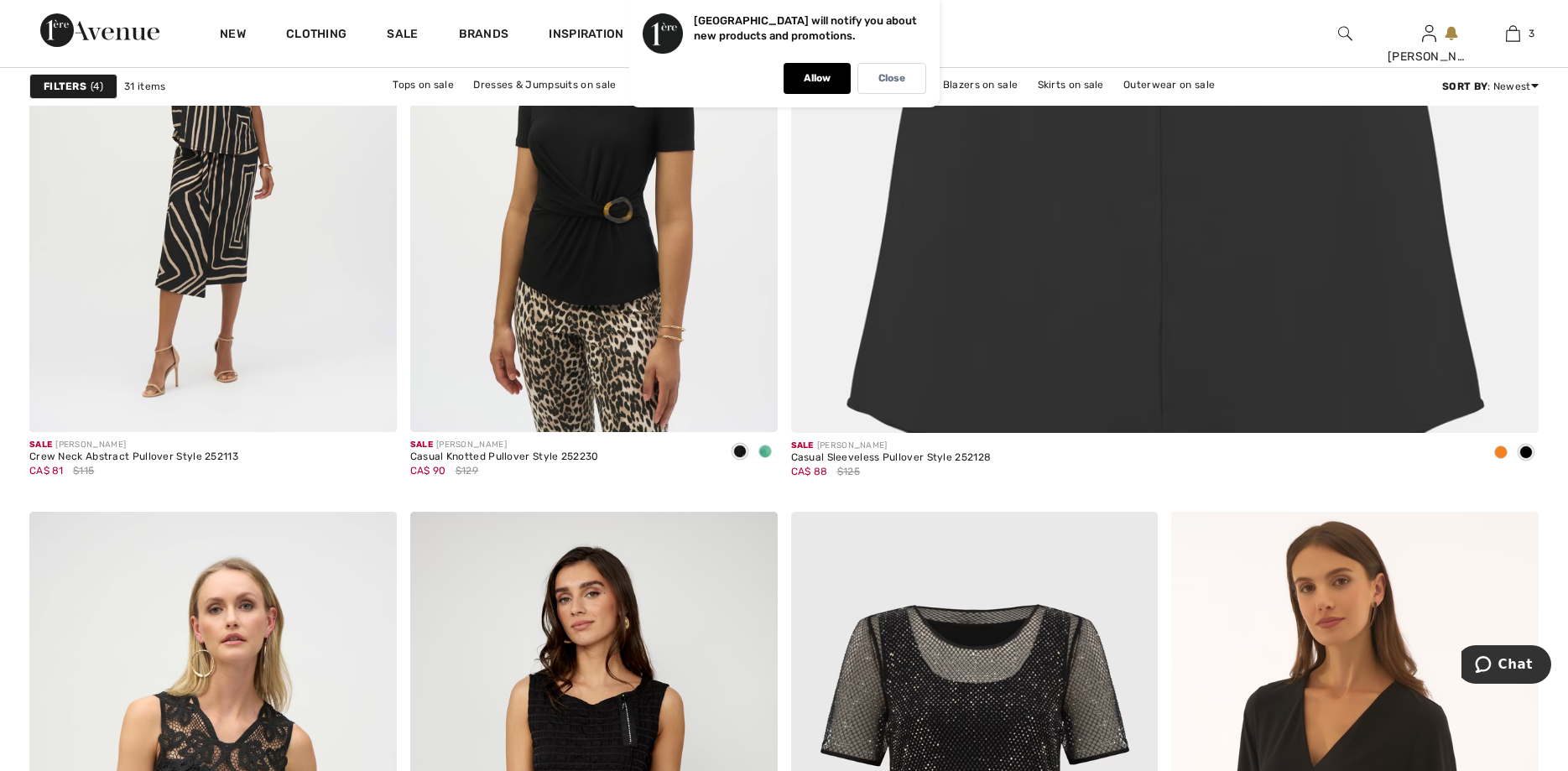
scroll to position [1069, 0]
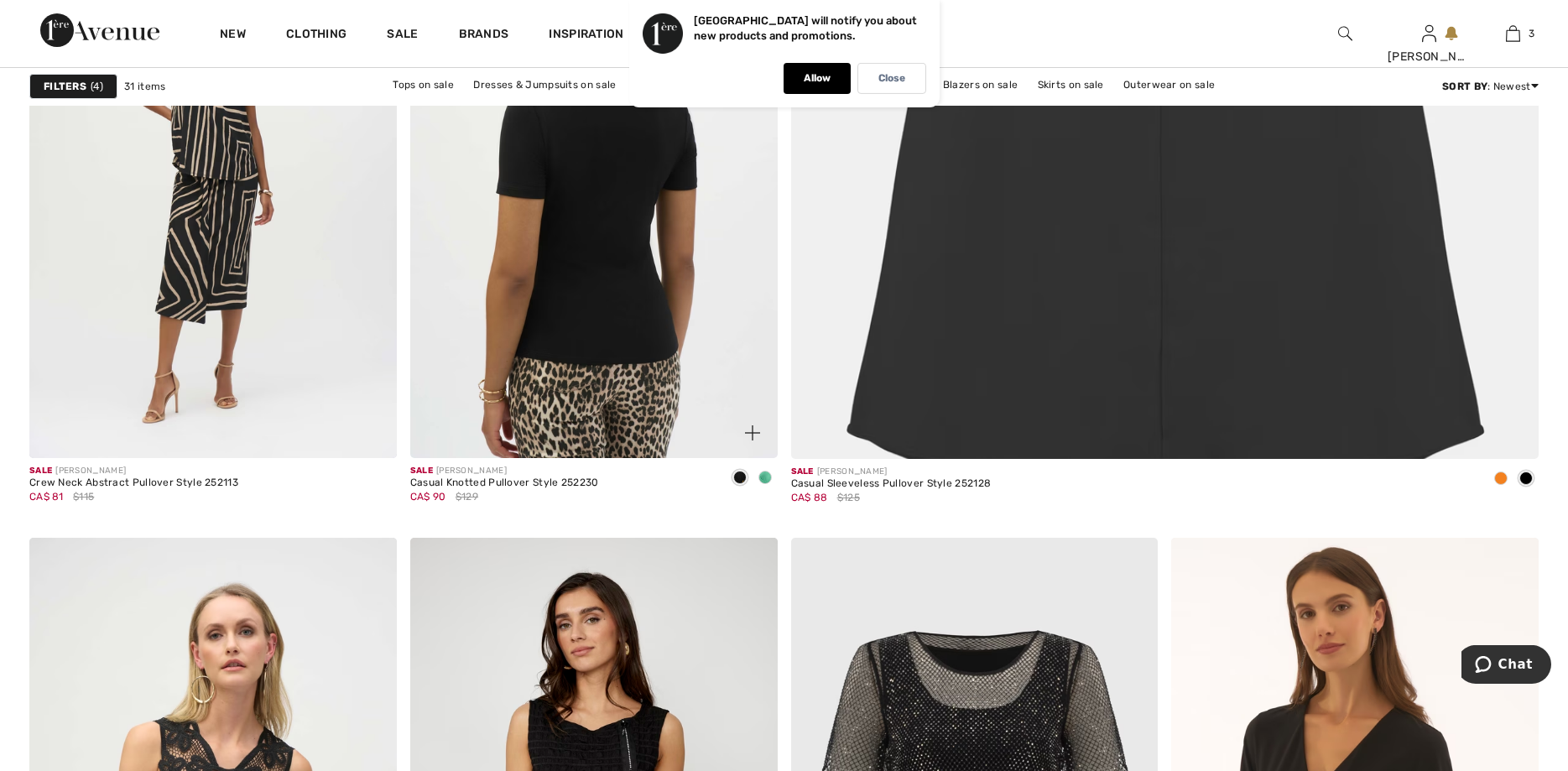
click at [599, 277] on img at bounding box center [594, 183] width 367 height 552
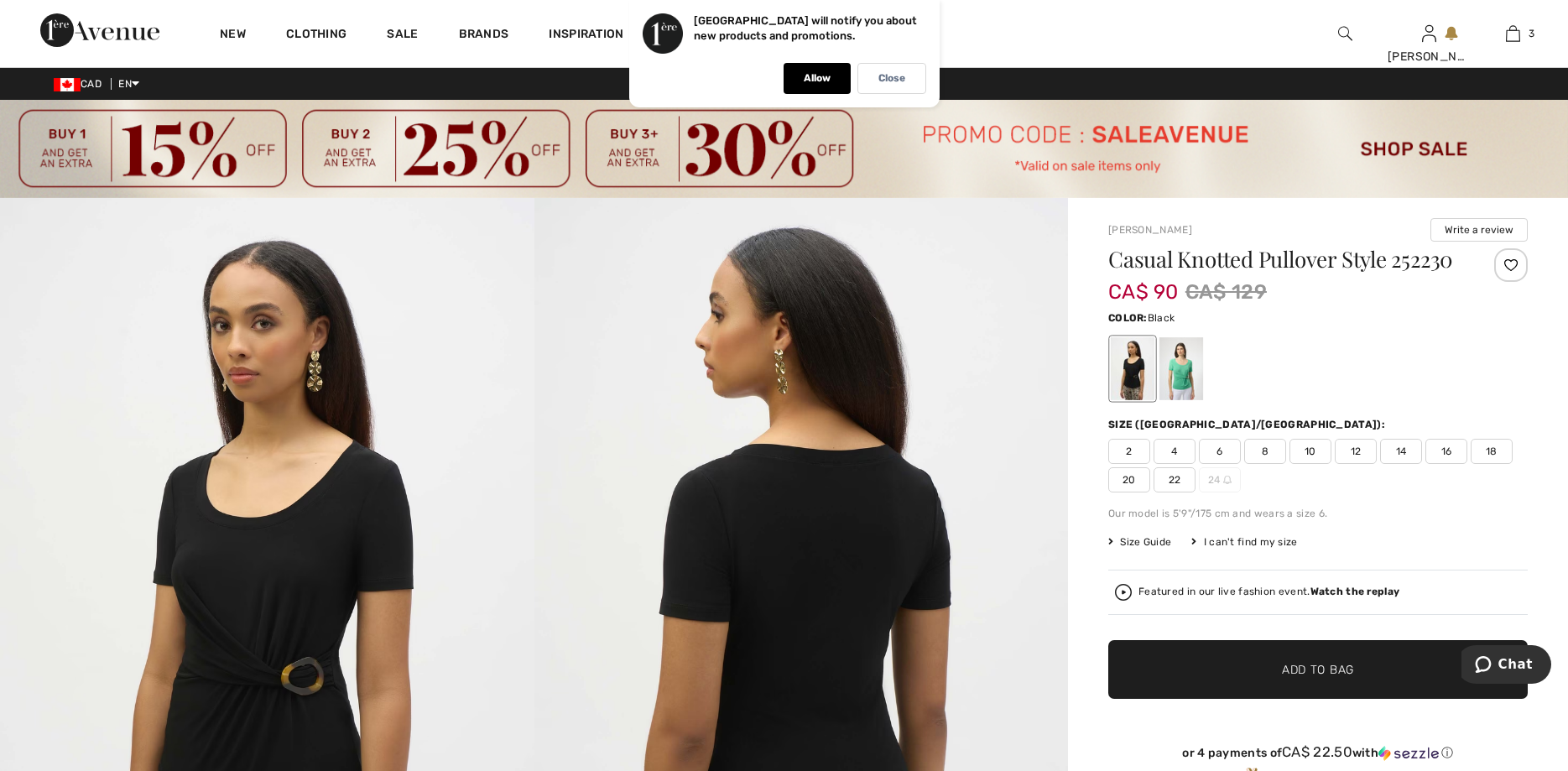
click at [1398, 452] on span "14" at bounding box center [1401, 452] width 42 height 25
click at [1250, 673] on span "✔ Added to Bag" at bounding box center [1293, 669] width 102 height 18
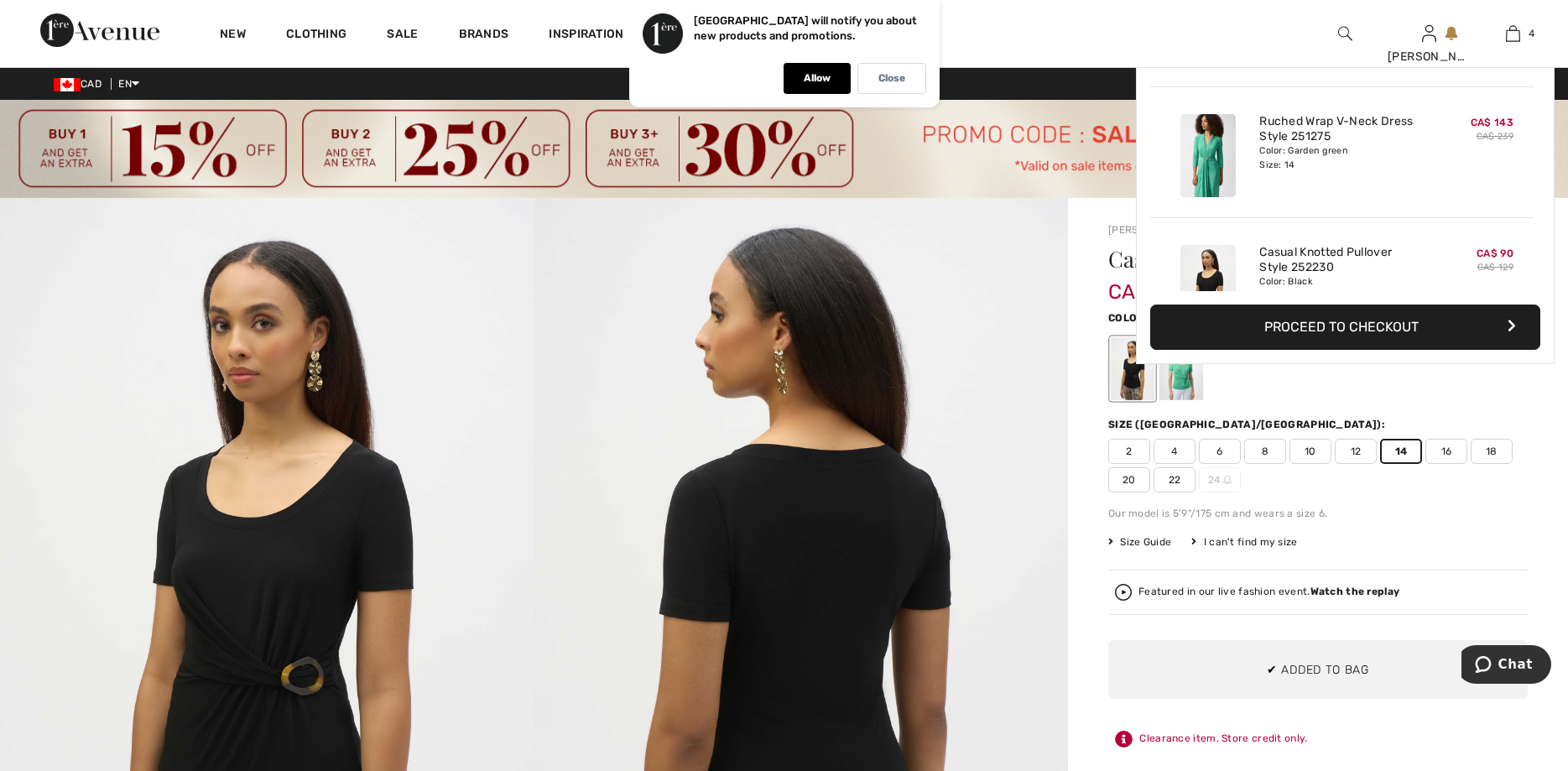
scroll to position [314, 0]
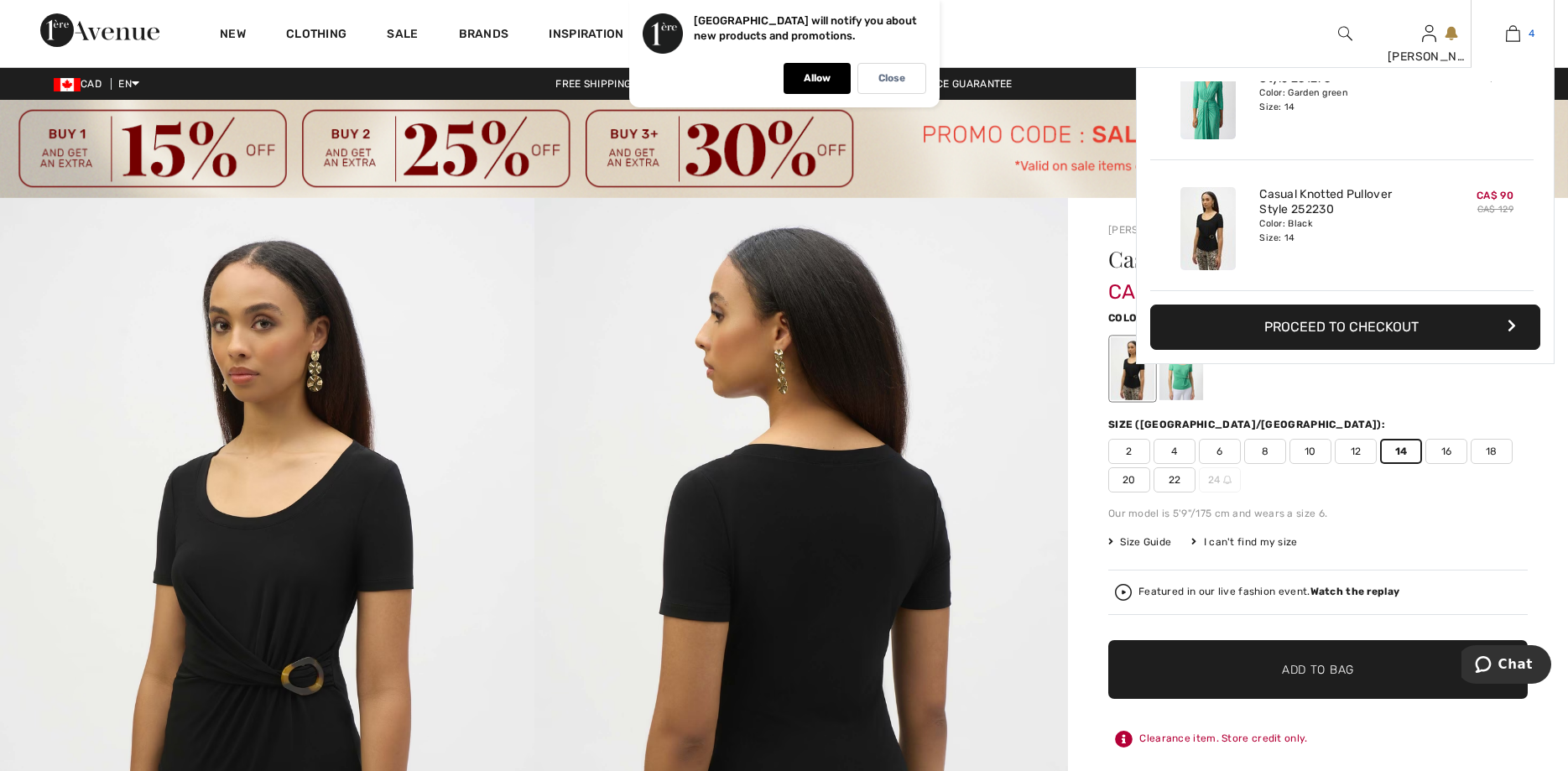
click at [1516, 30] on img at bounding box center [1513, 34] width 14 height 21
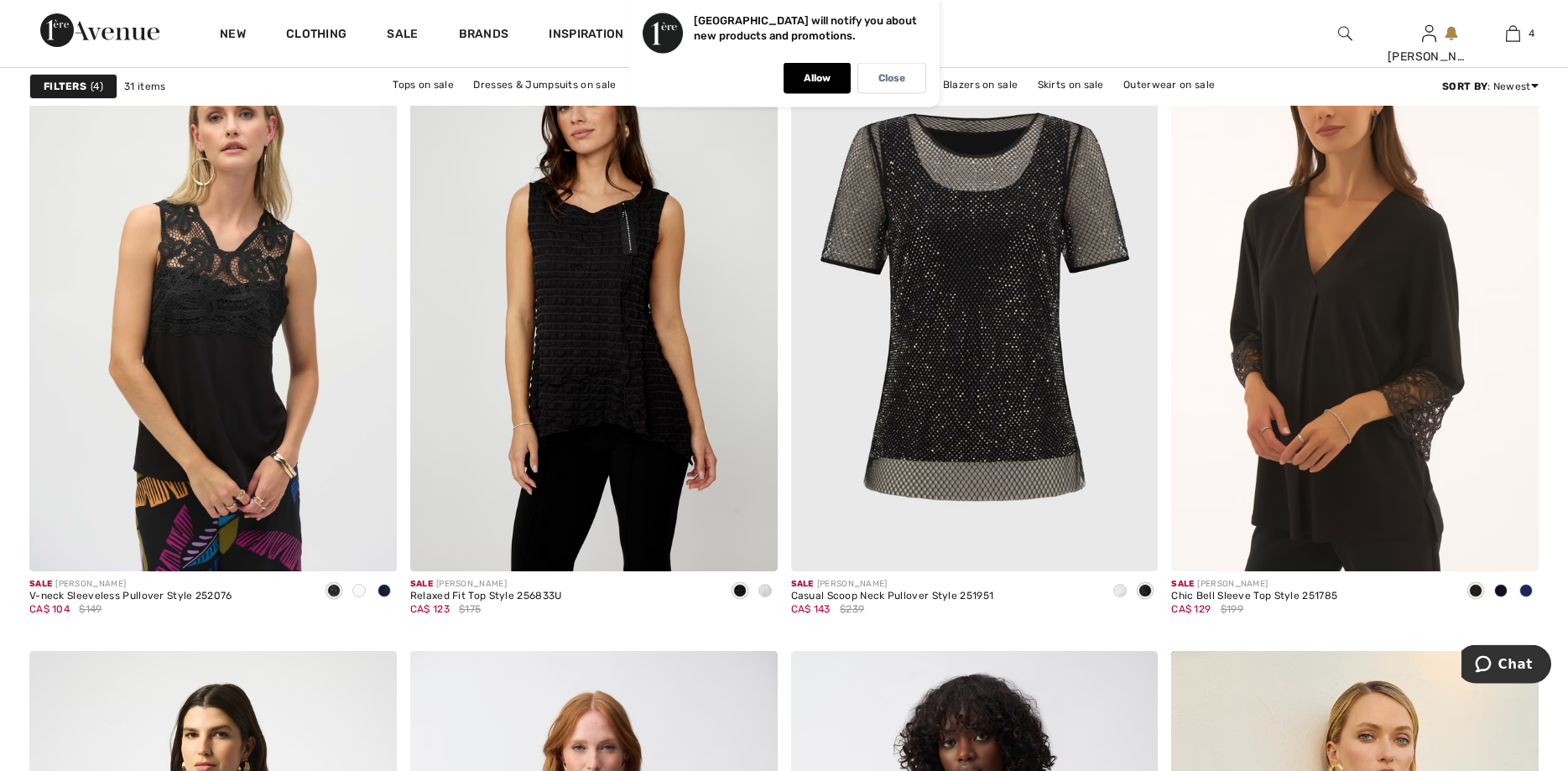
scroll to position [1578, 0]
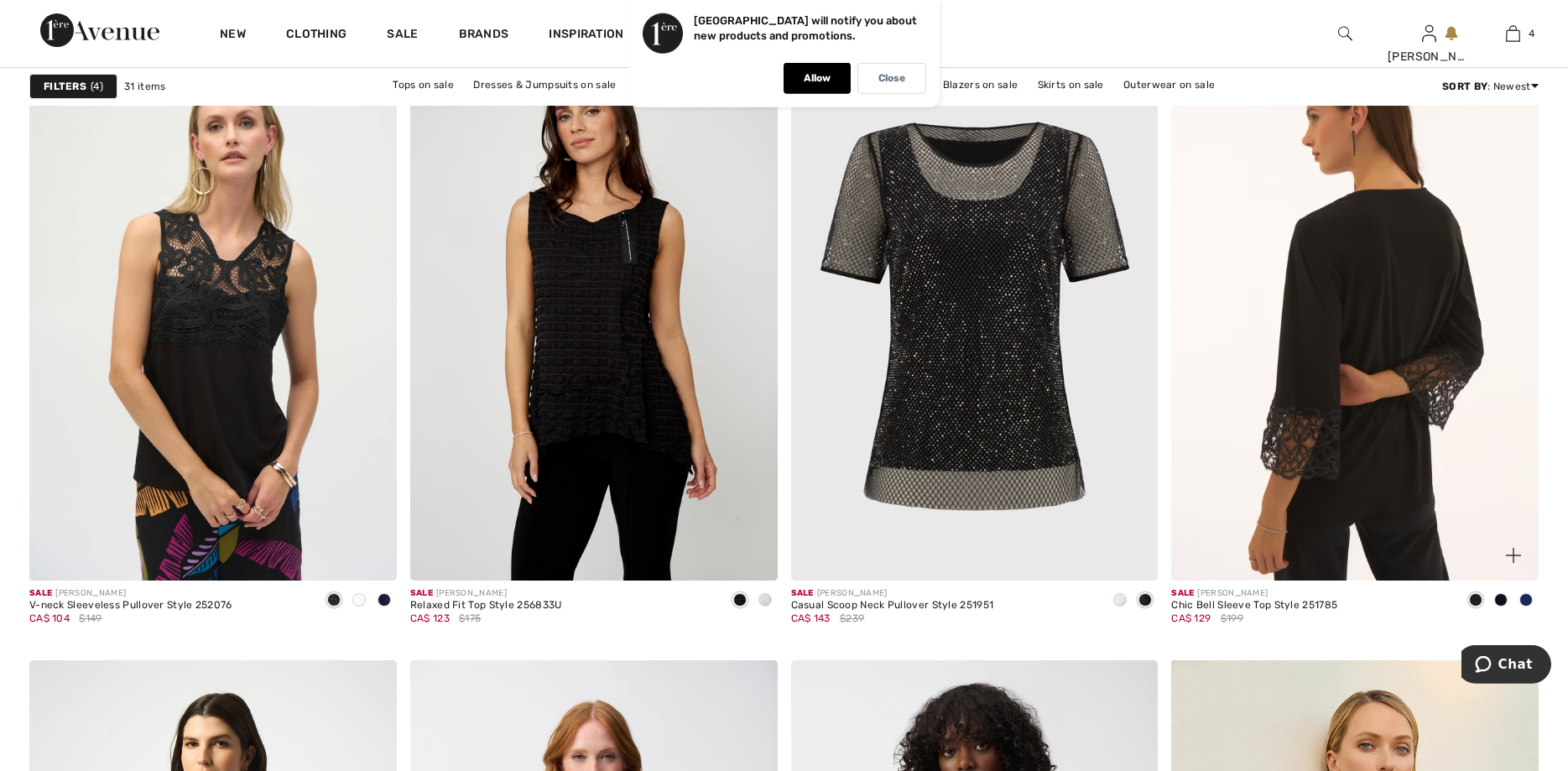
click at [1392, 310] on img at bounding box center [1355, 304] width 367 height 552
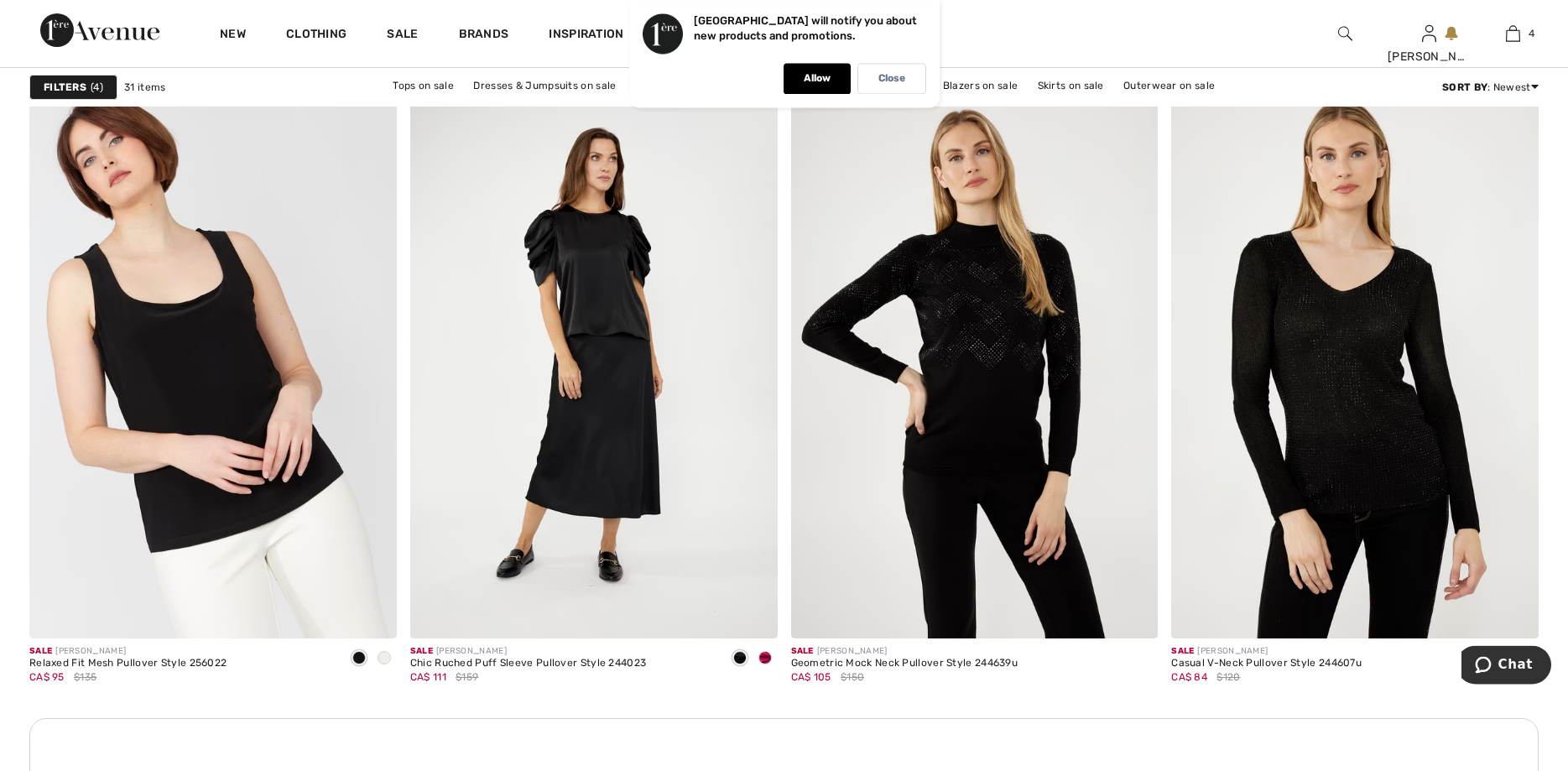
scroll to position [4329, 0]
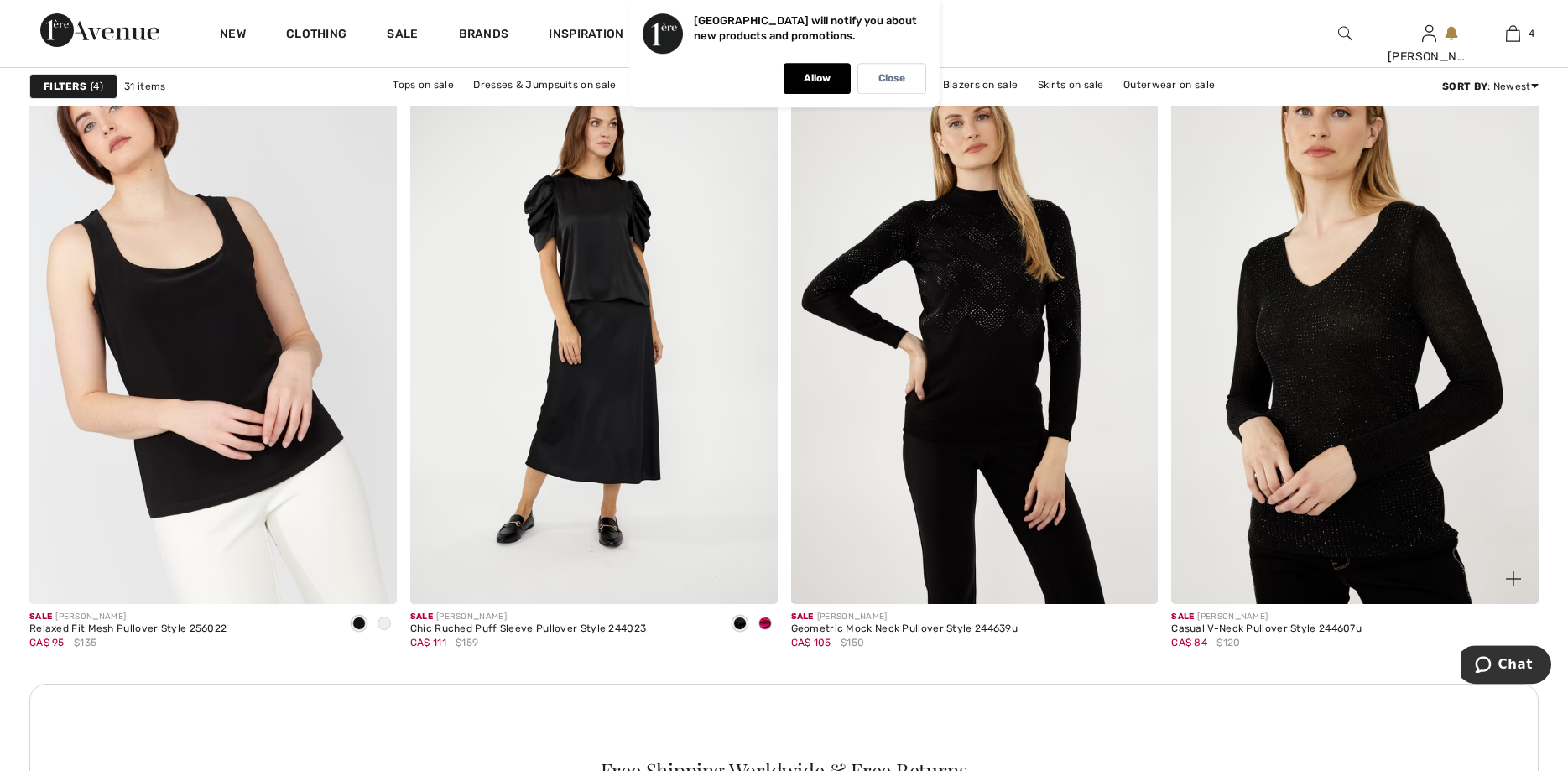
click at [1350, 410] on img at bounding box center [1355, 329] width 367 height 552
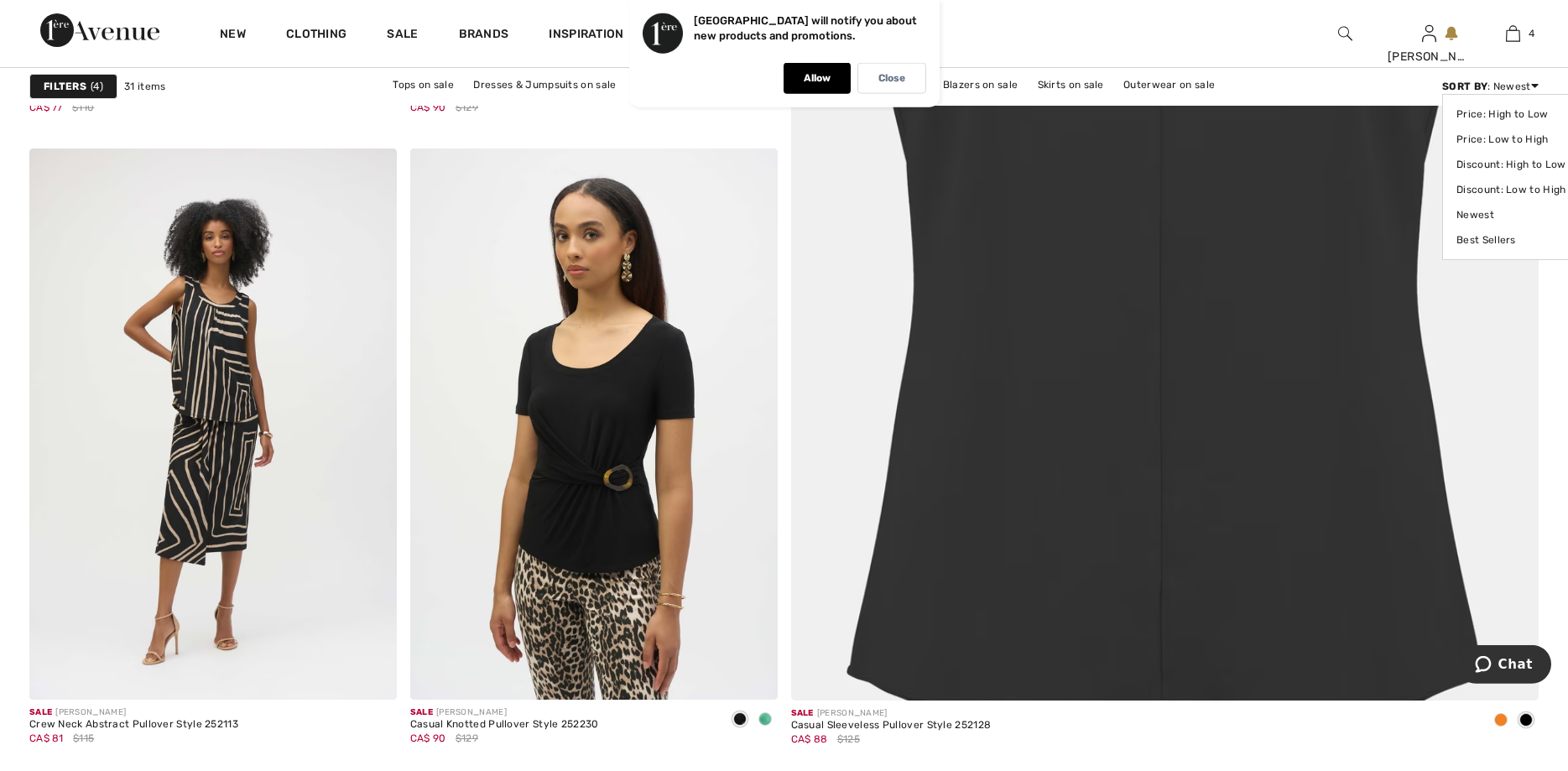
scroll to position [810, 0]
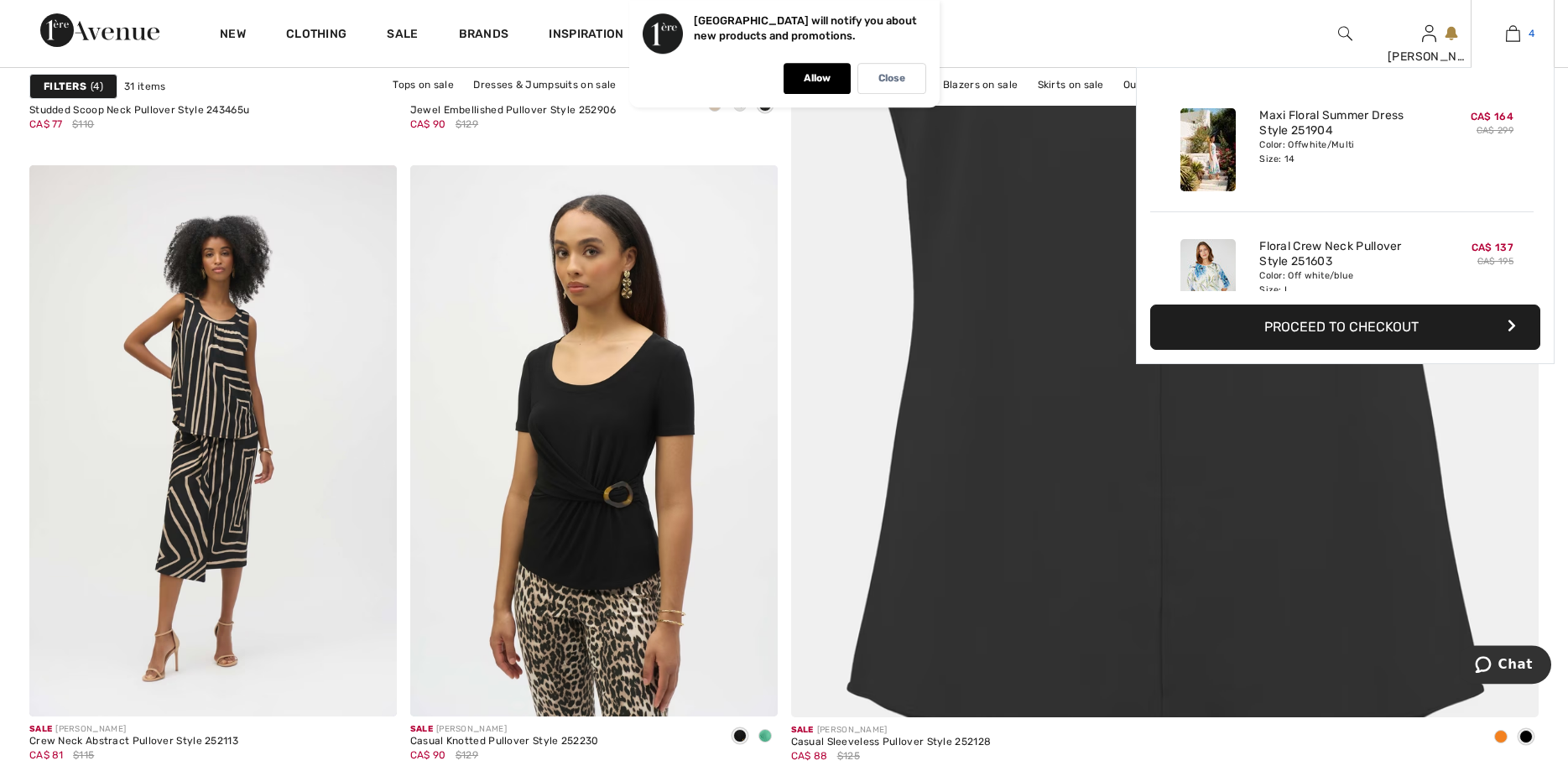
click at [1512, 31] on img at bounding box center [1513, 34] width 14 height 21
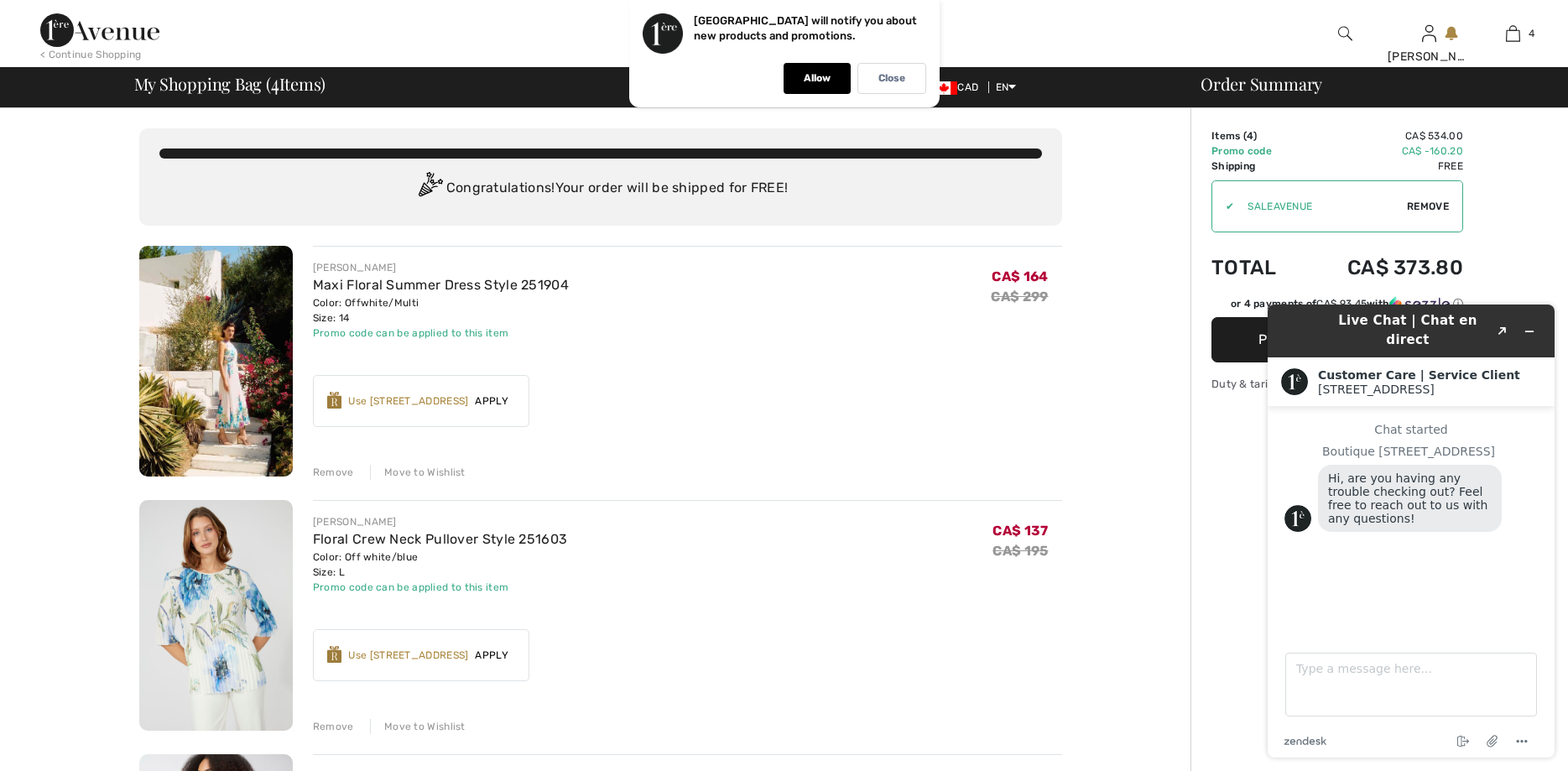
click at [1244, 341] on button "Proceed to Summary" at bounding box center [1338, 340] width 252 height 45
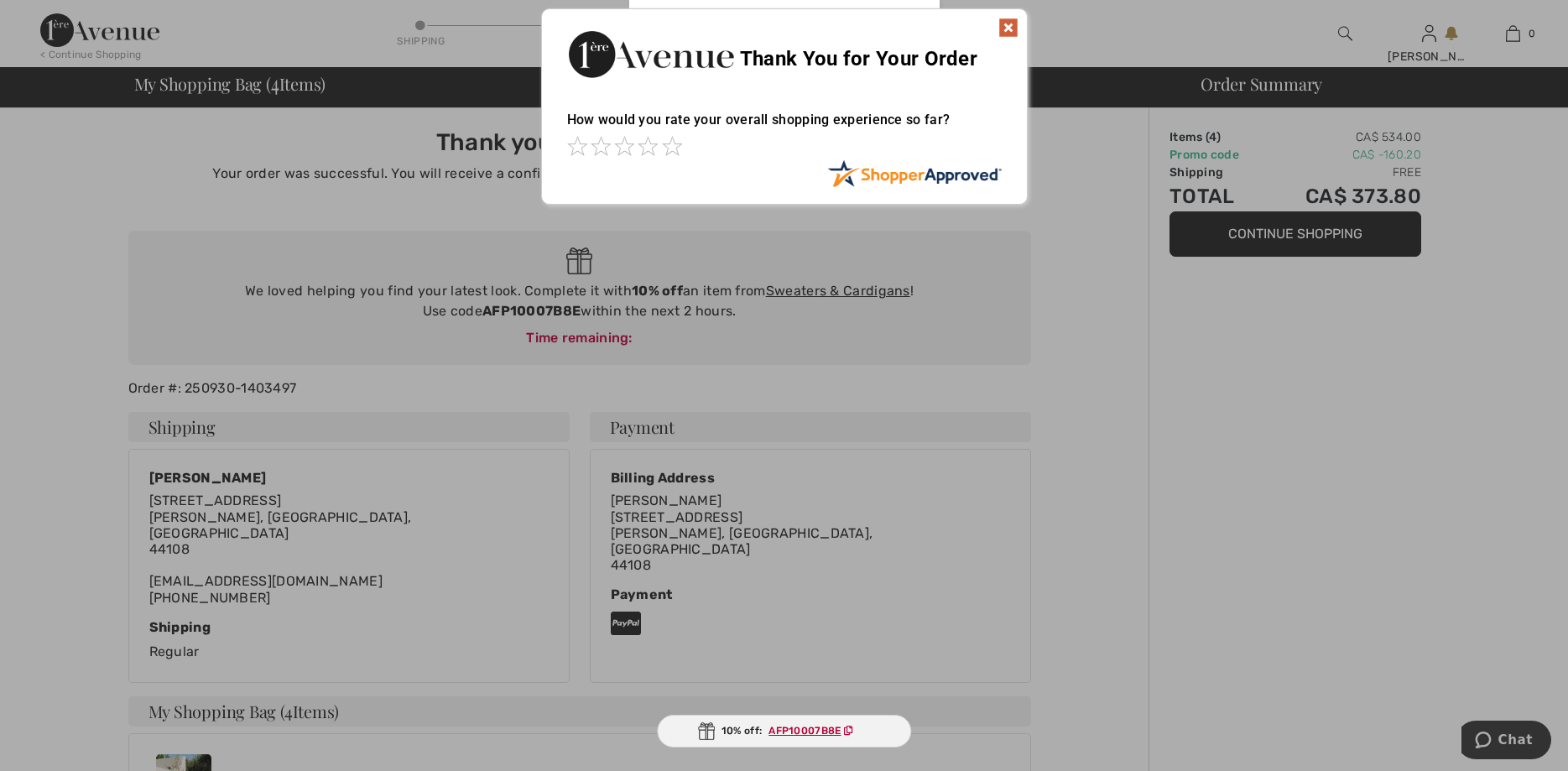
click at [1007, 23] on img at bounding box center [1009, 28] width 21 height 21
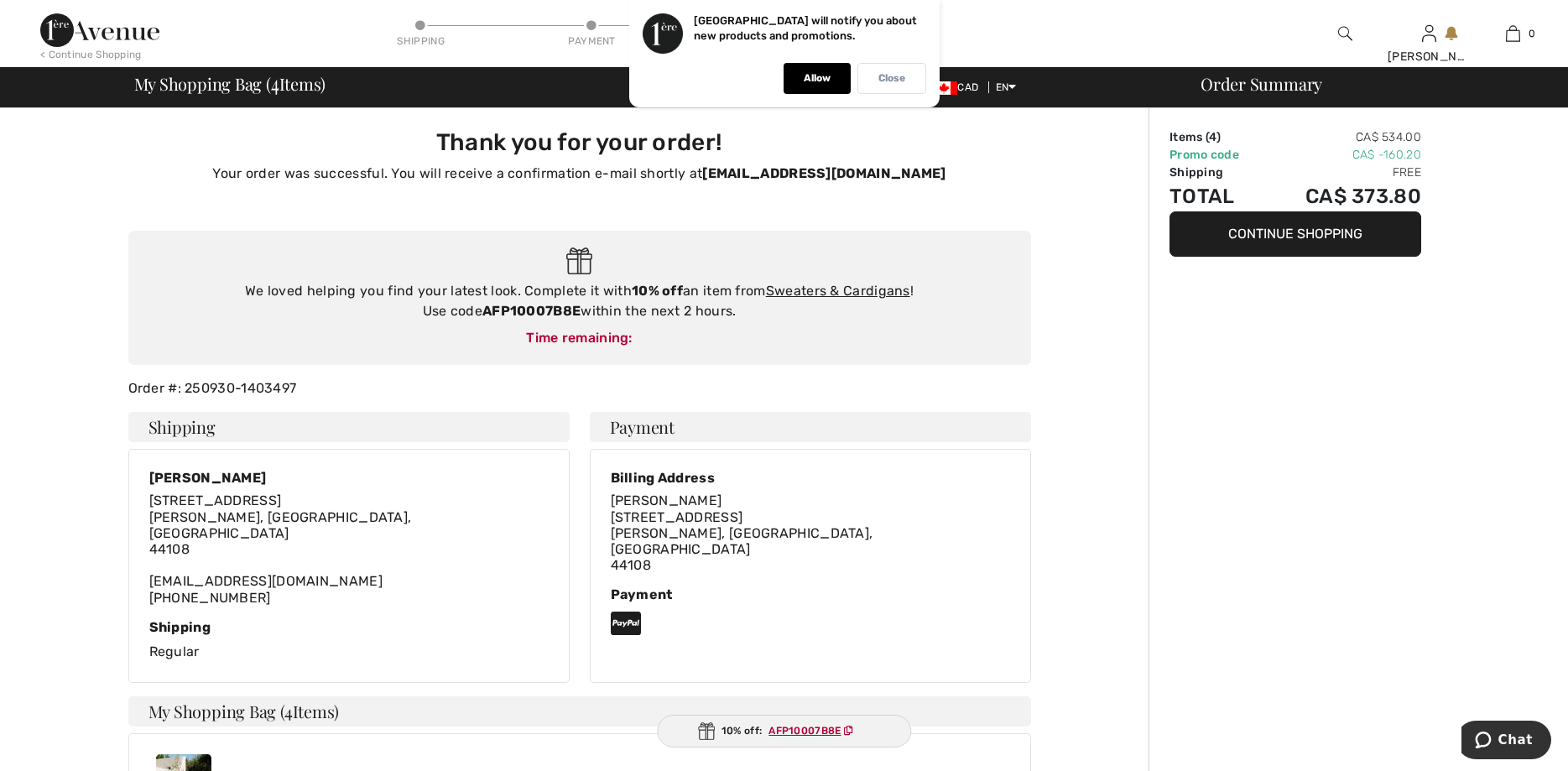
click at [880, 78] on p "Close" at bounding box center [892, 78] width 27 height 12
